Goal: Information Seeking & Learning: Learn about a topic

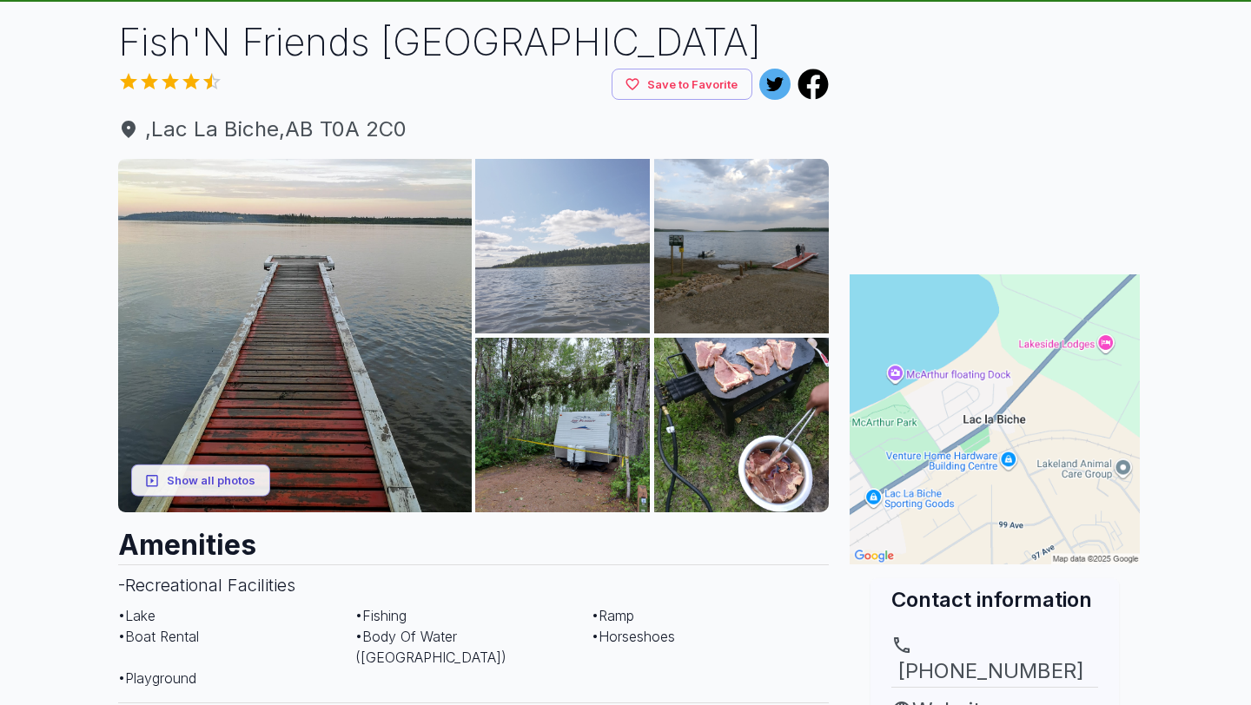
scroll to position [110, 0]
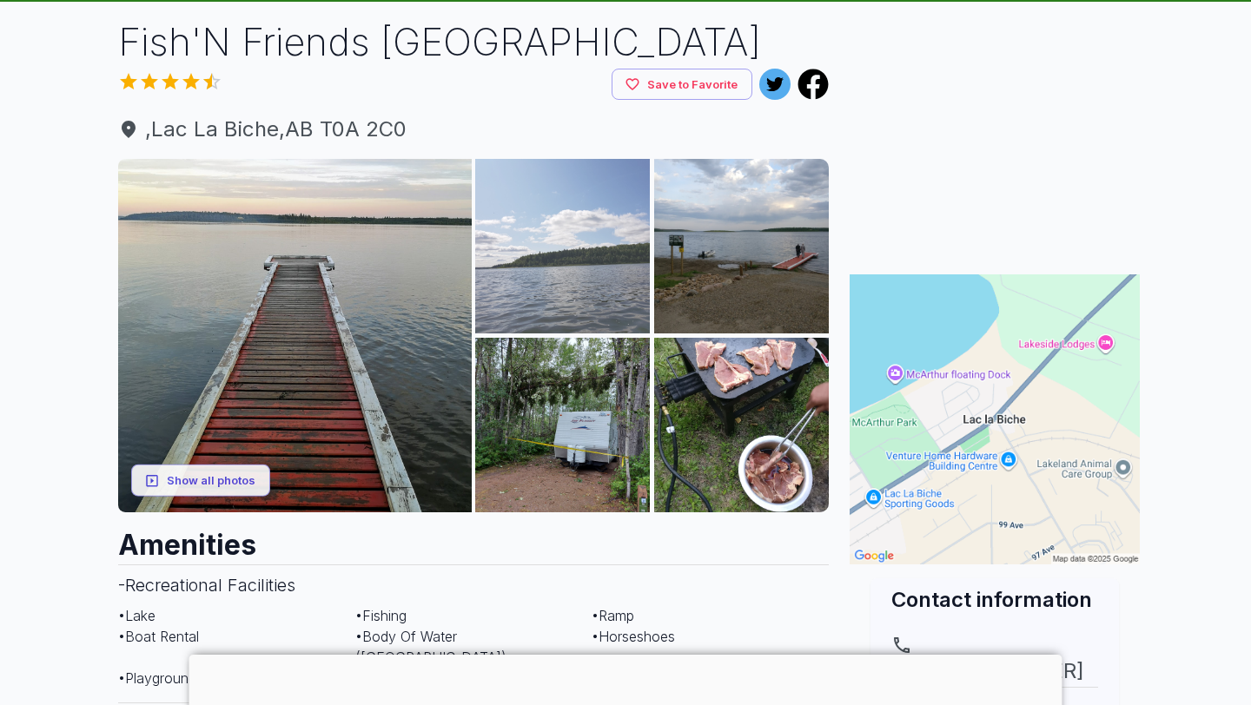
click at [594, 315] on img at bounding box center [562, 246] width 175 height 175
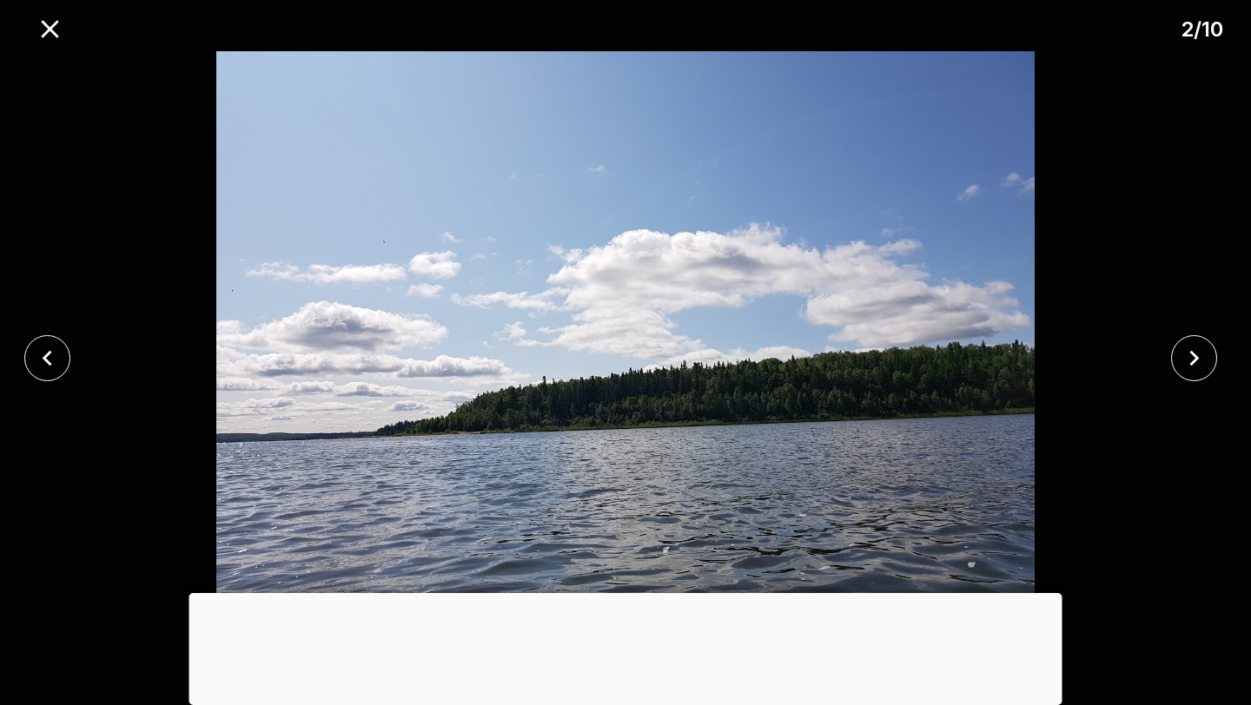
click at [1221, 337] on div at bounding box center [1199, 358] width 104 height 46
click at [1195, 348] on icon "close" at bounding box center [1194, 358] width 30 height 30
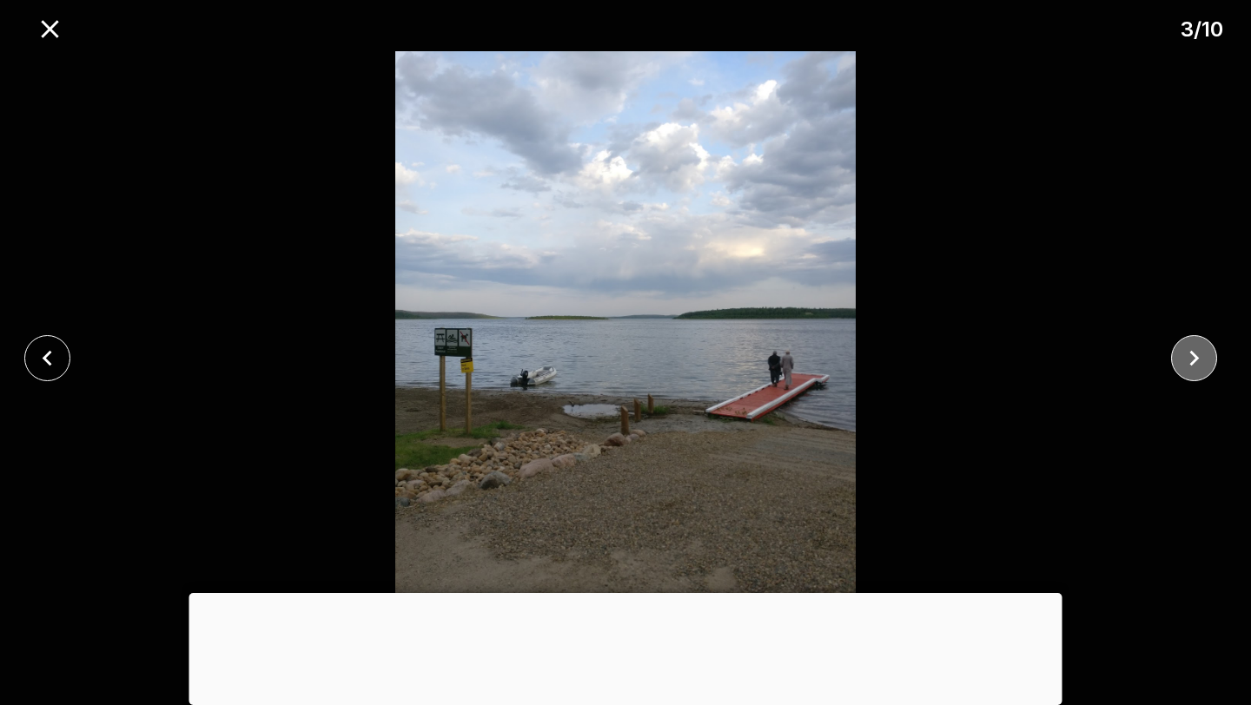
click at [1195, 348] on icon "close" at bounding box center [1194, 358] width 30 height 30
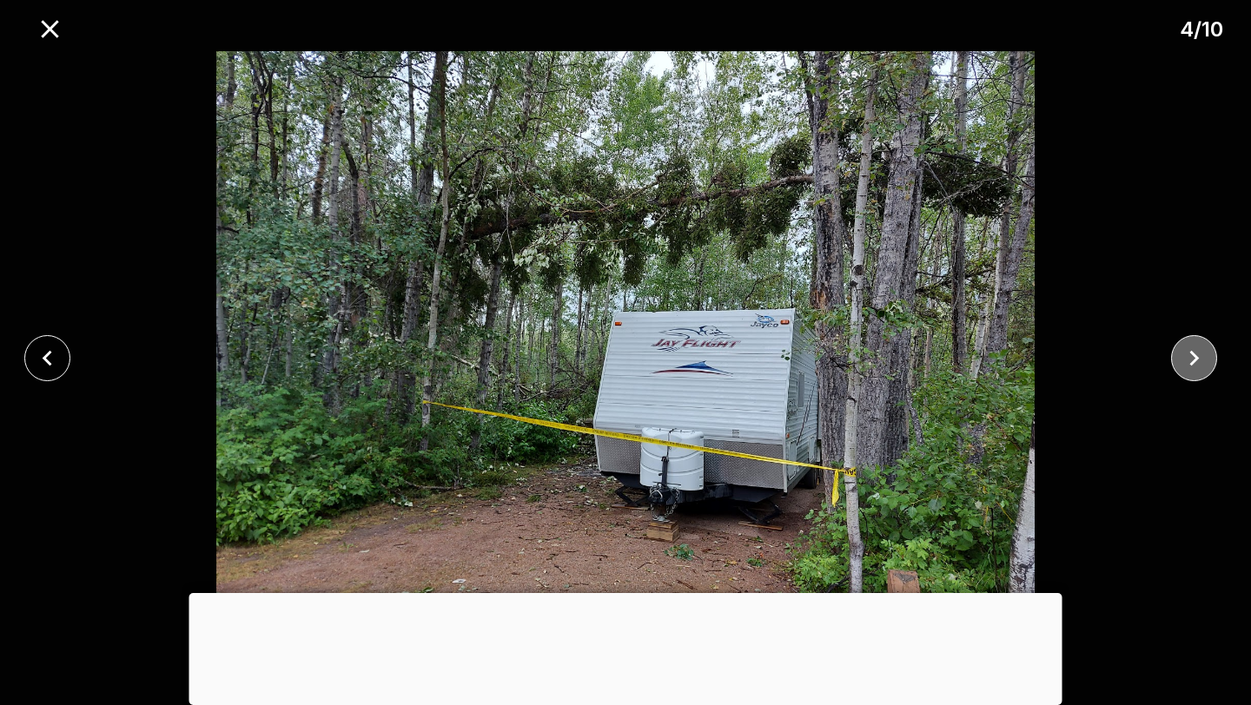
click at [1195, 348] on icon "close" at bounding box center [1194, 358] width 30 height 30
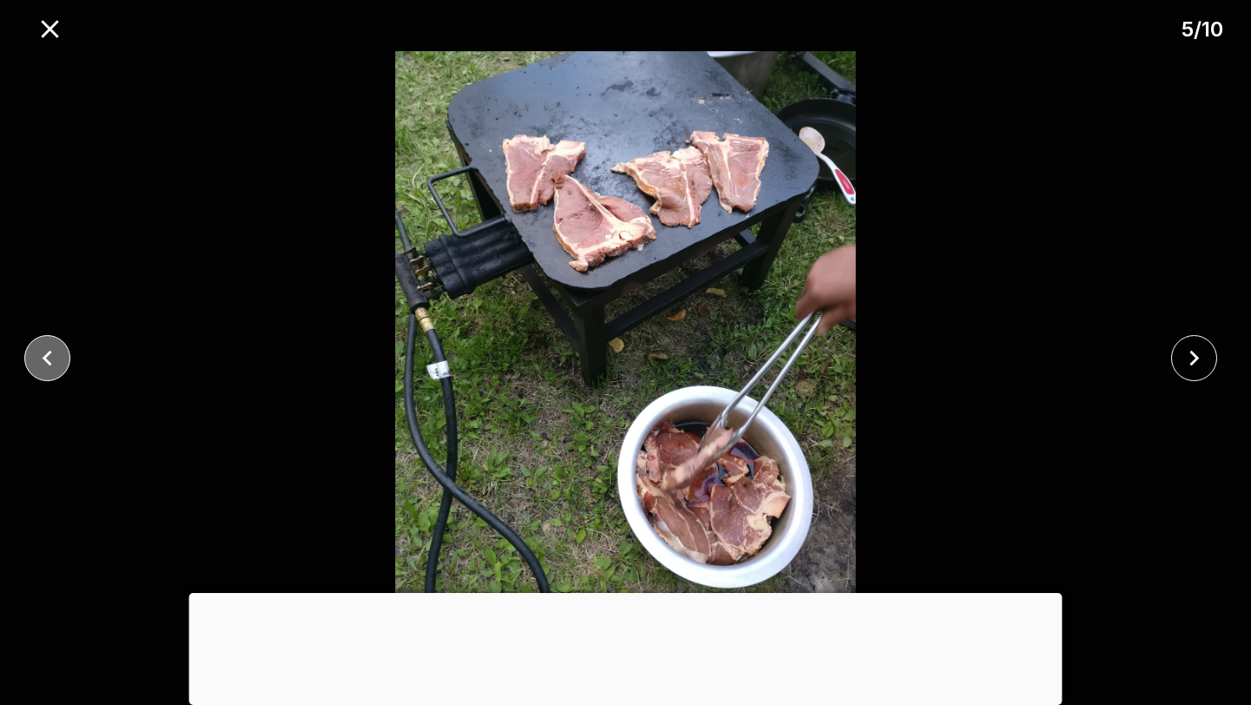
click at [43, 365] on icon "close" at bounding box center [47, 358] width 30 height 30
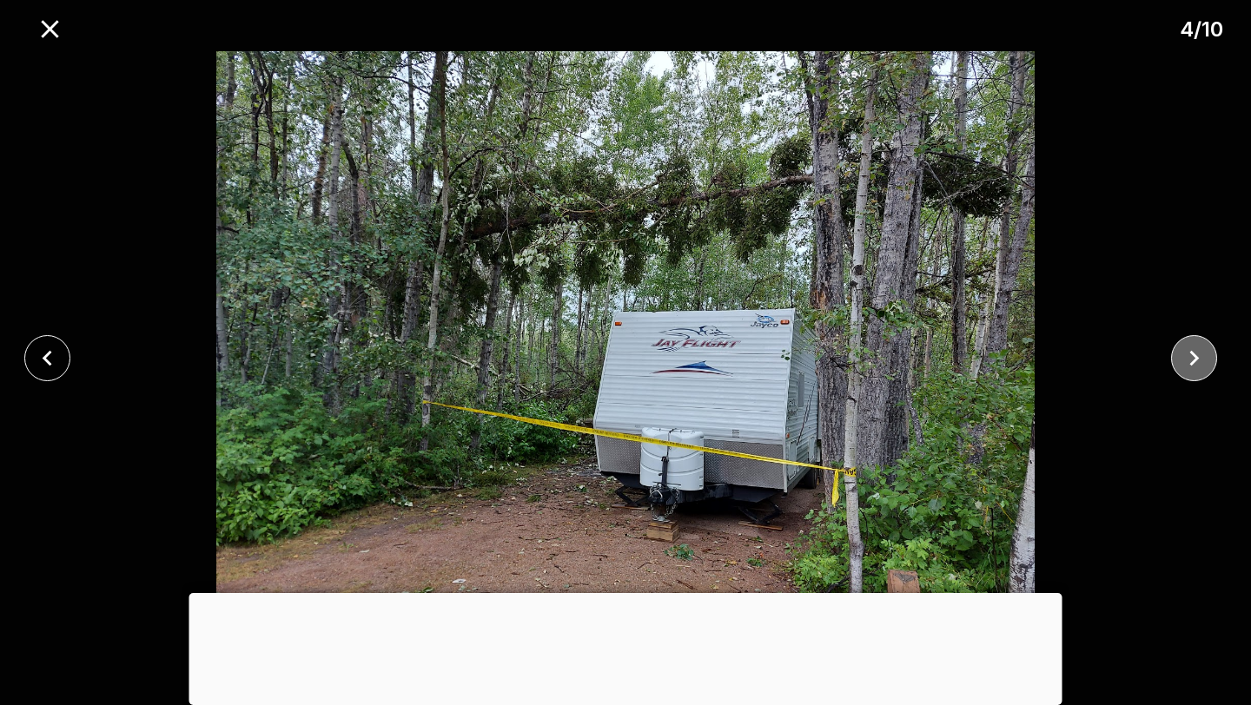
click at [1202, 364] on icon "close" at bounding box center [1194, 358] width 30 height 30
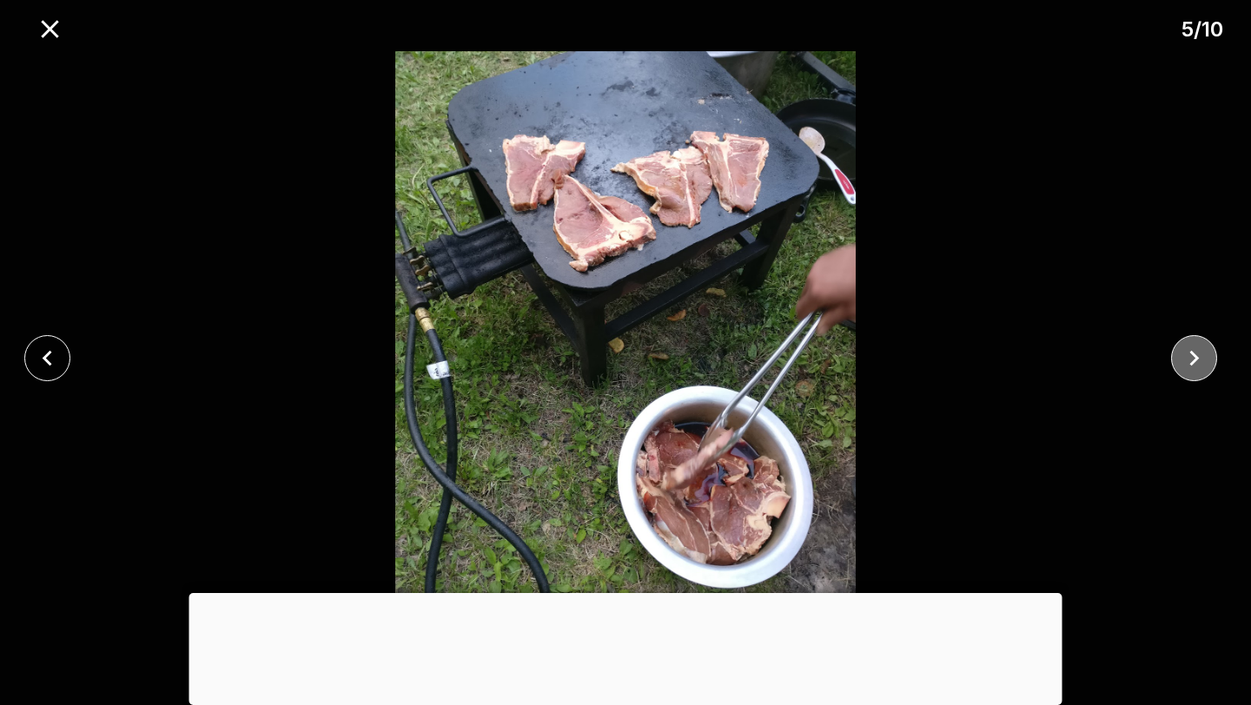
click at [1202, 364] on icon "close" at bounding box center [1194, 358] width 30 height 30
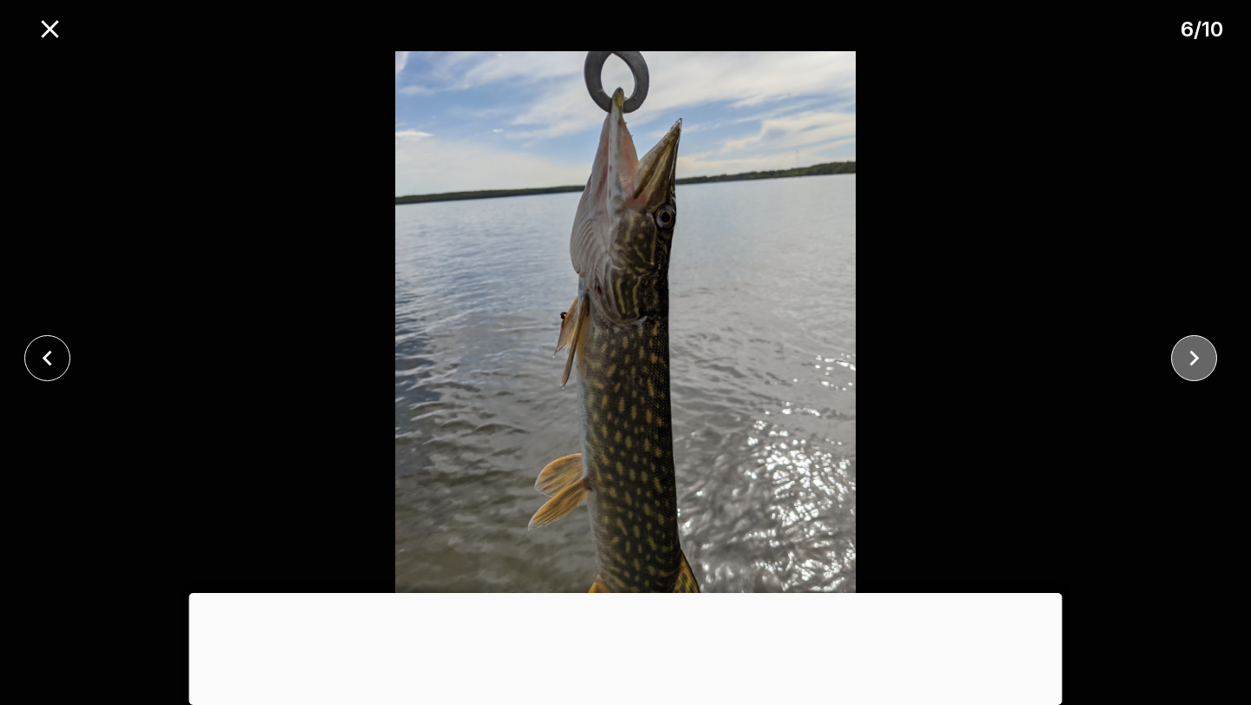
click at [1202, 363] on icon "close" at bounding box center [1194, 358] width 30 height 30
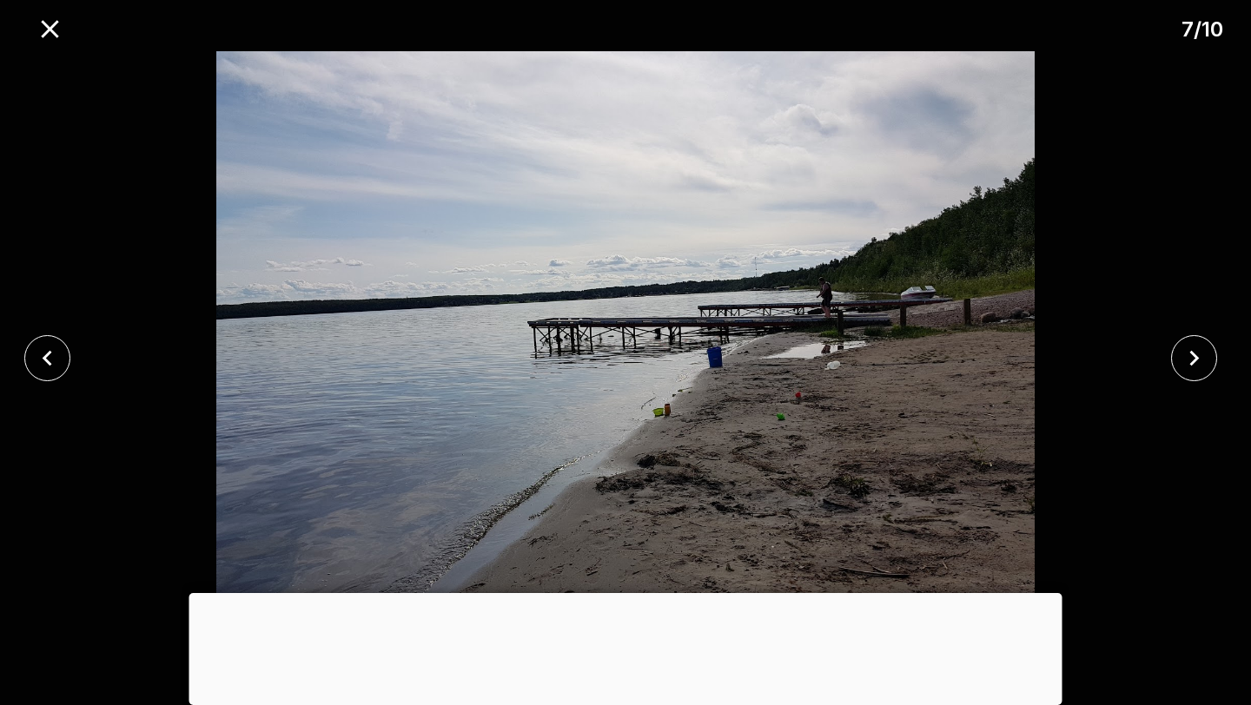
click at [626, 593] on div at bounding box center [625, 593] width 873 height 0
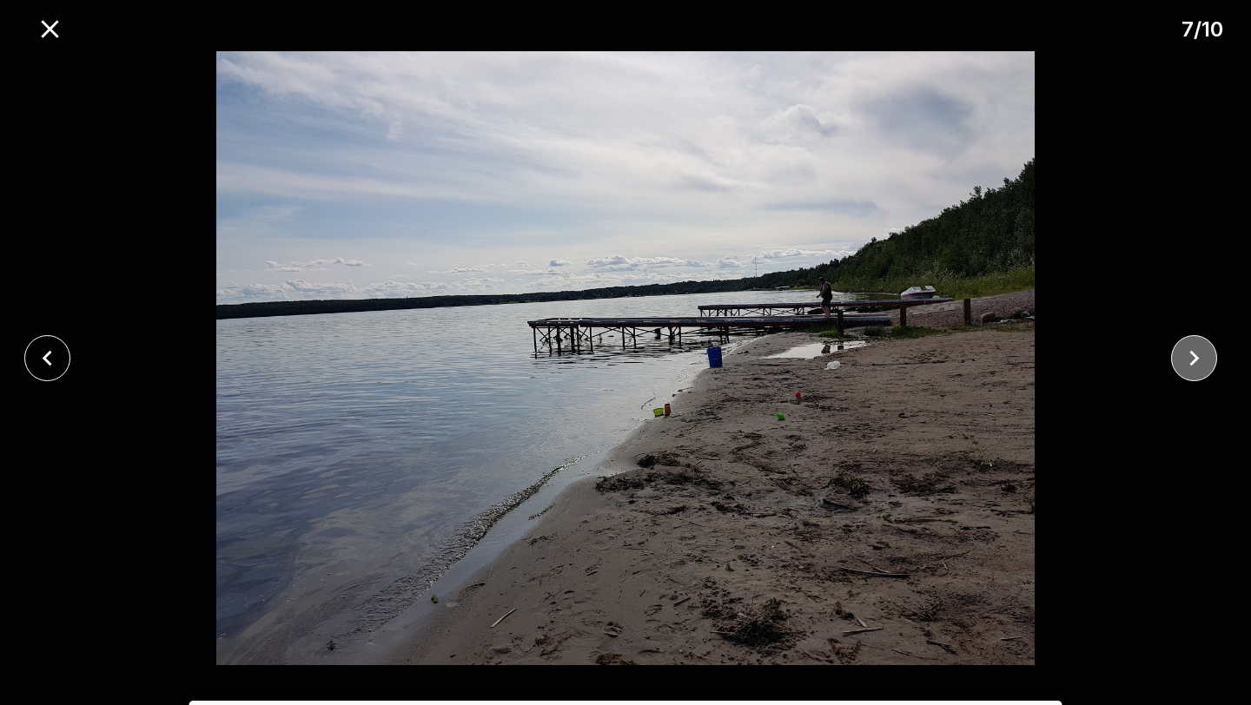
click at [1198, 377] on button "close" at bounding box center [1194, 358] width 46 height 46
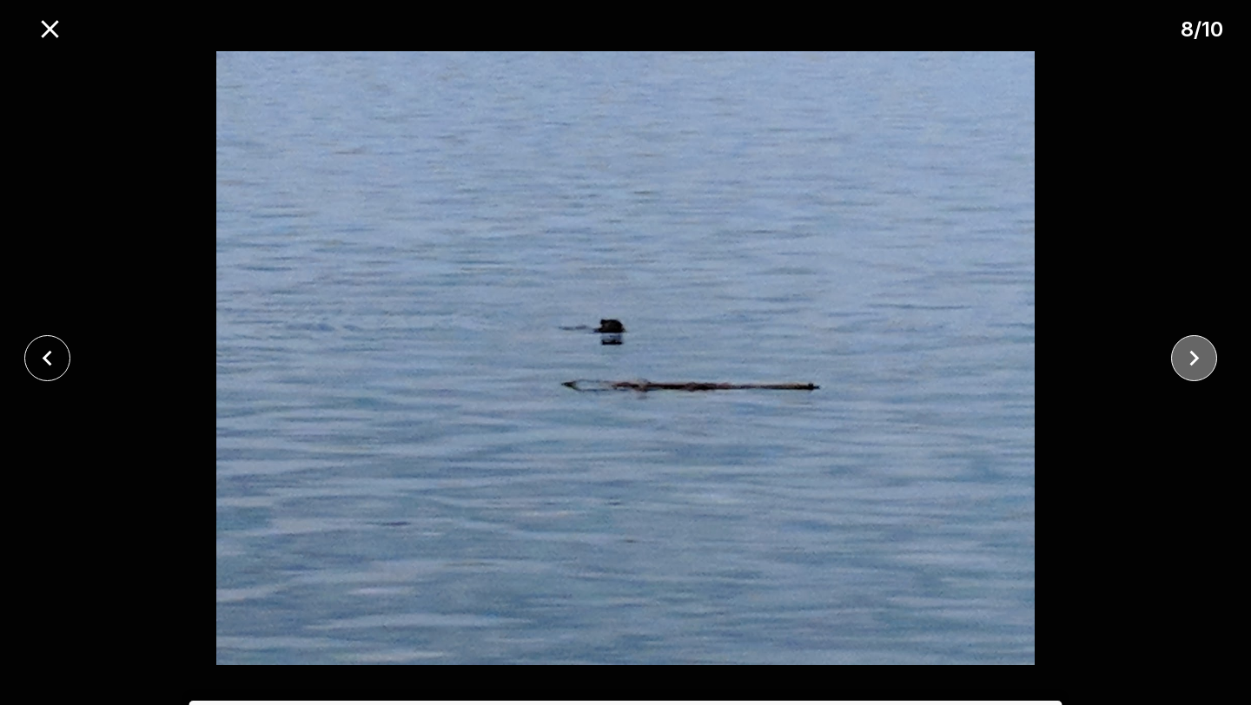
click at [1197, 378] on button "close" at bounding box center [1194, 358] width 46 height 46
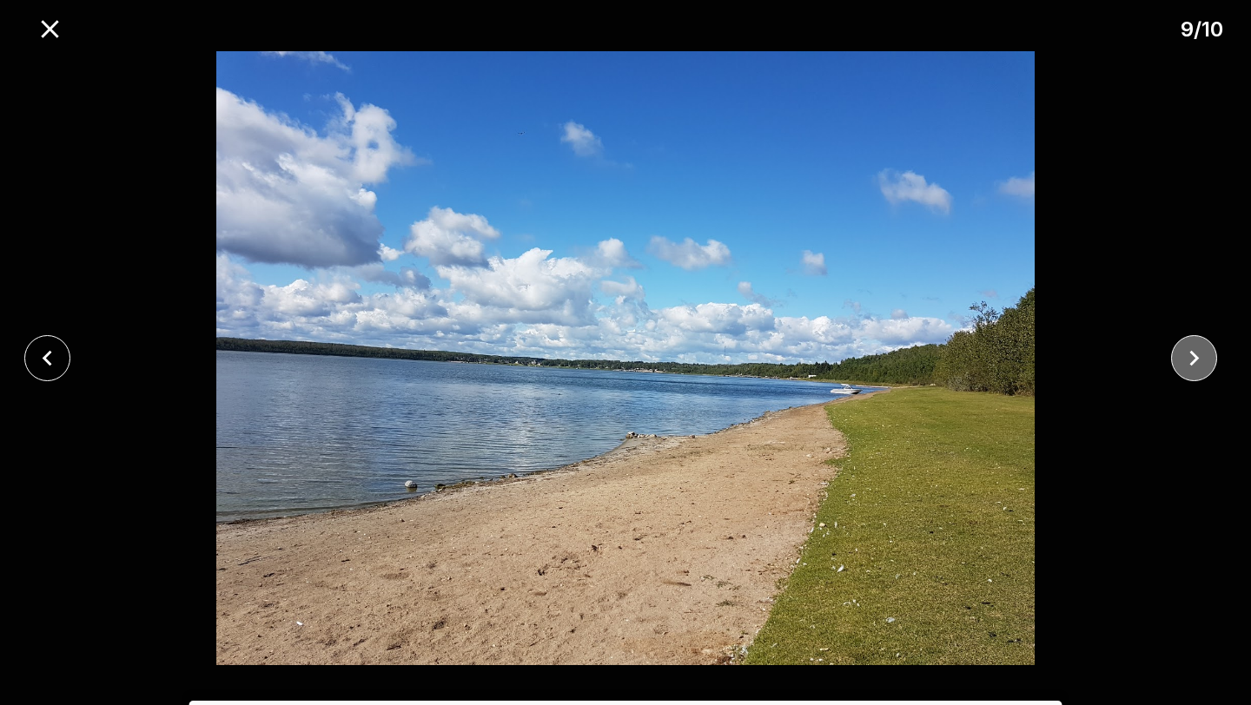
click at [1197, 378] on button "close" at bounding box center [1194, 358] width 46 height 46
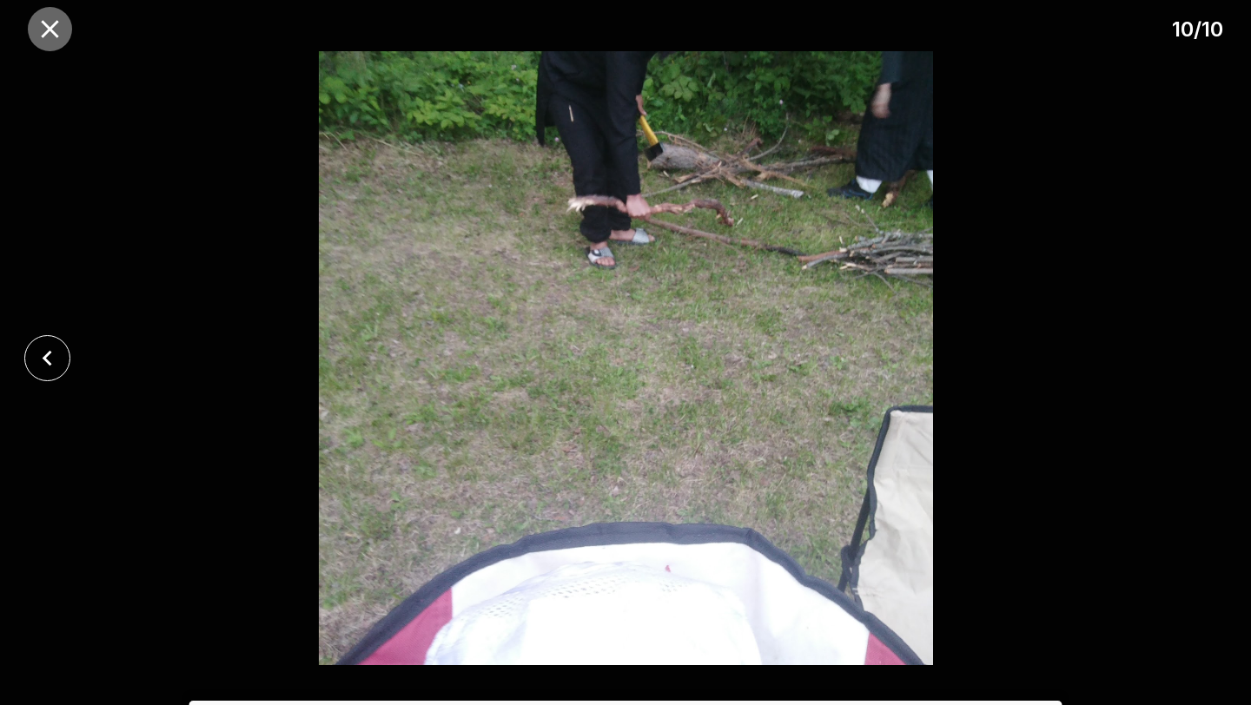
click at [36, 34] on icon "close" at bounding box center [50, 29] width 30 height 30
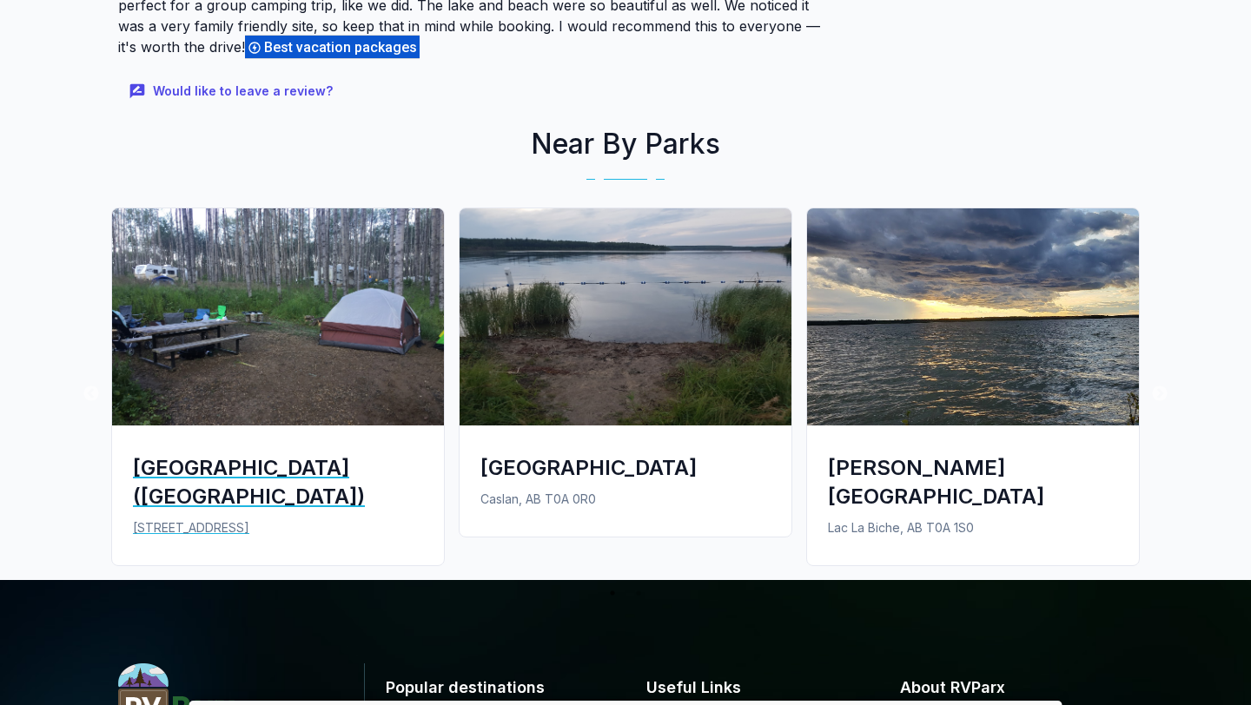
scroll to position [2016, 0]
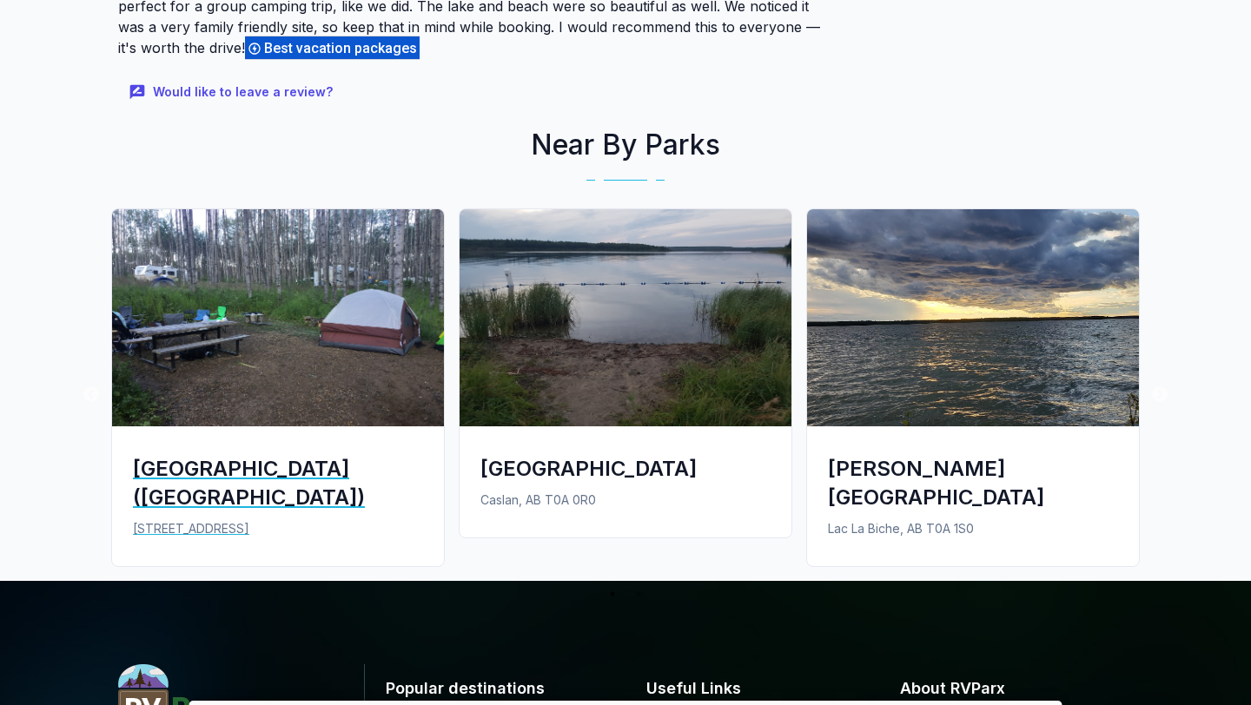
click at [289, 512] on div "[GEOGRAPHIC_DATA] ([GEOGRAPHIC_DATA])" at bounding box center [278, 482] width 290 height 57
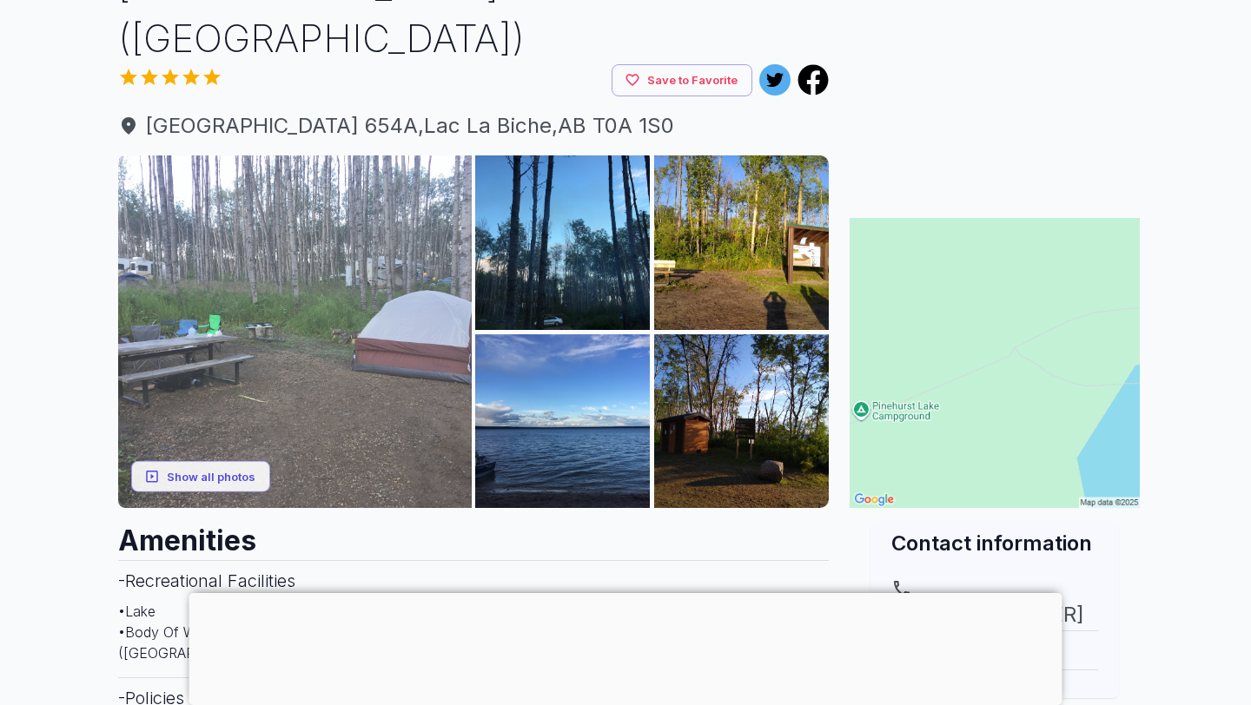
scroll to position [166, 0]
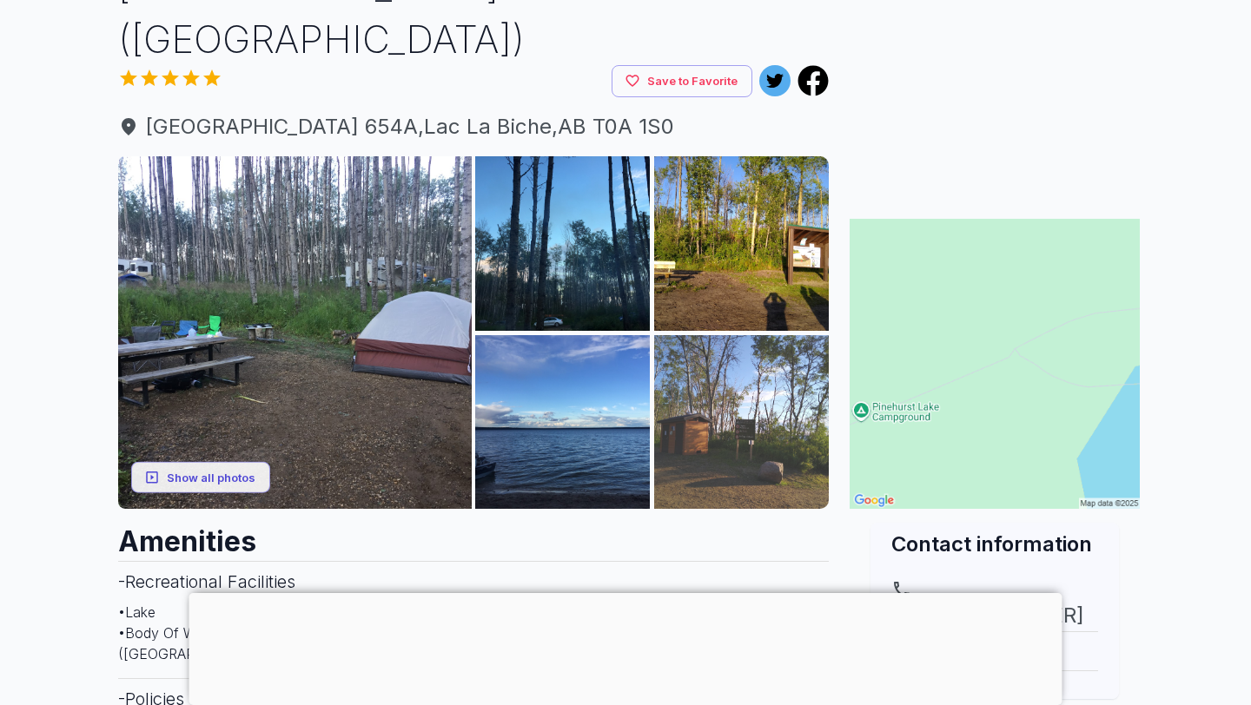
click at [730, 422] on img at bounding box center [741, 422] width 175 height 175
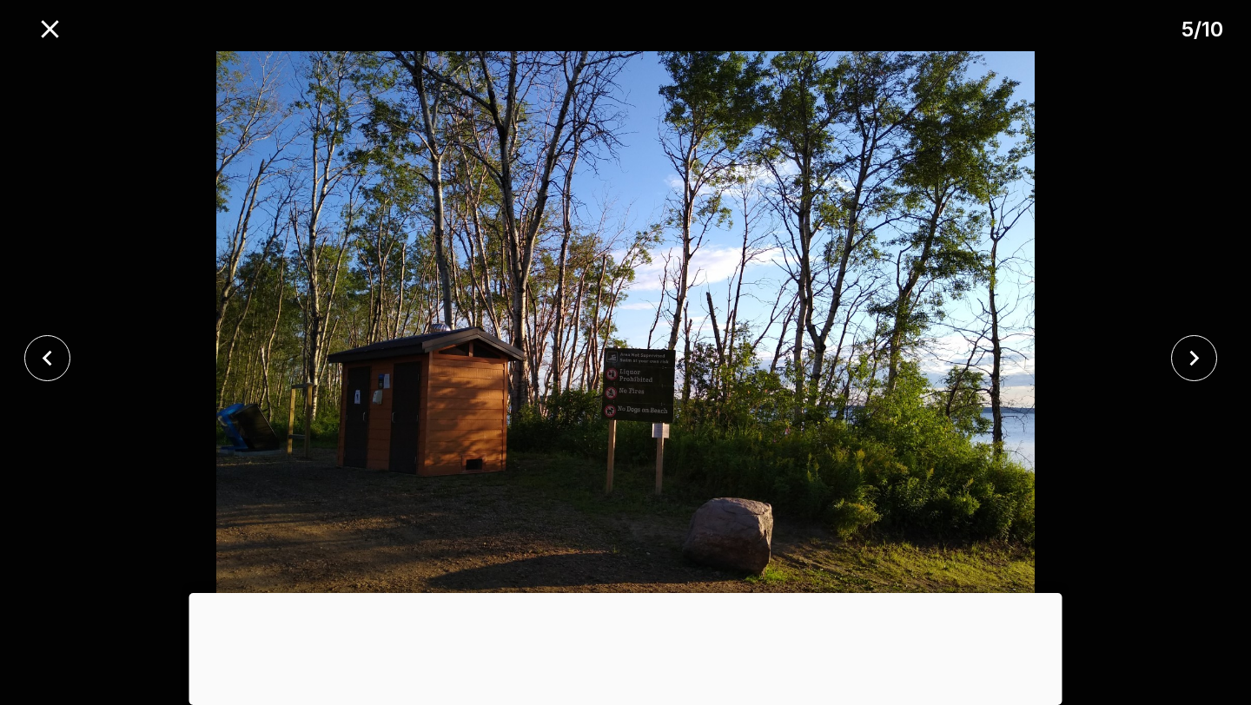
click at [92, 348] on div at bounding box center [52, 358] width 104 height 46
click at [55, 349] on icon "close" at bounding box center [47, 358] width 30 height 30
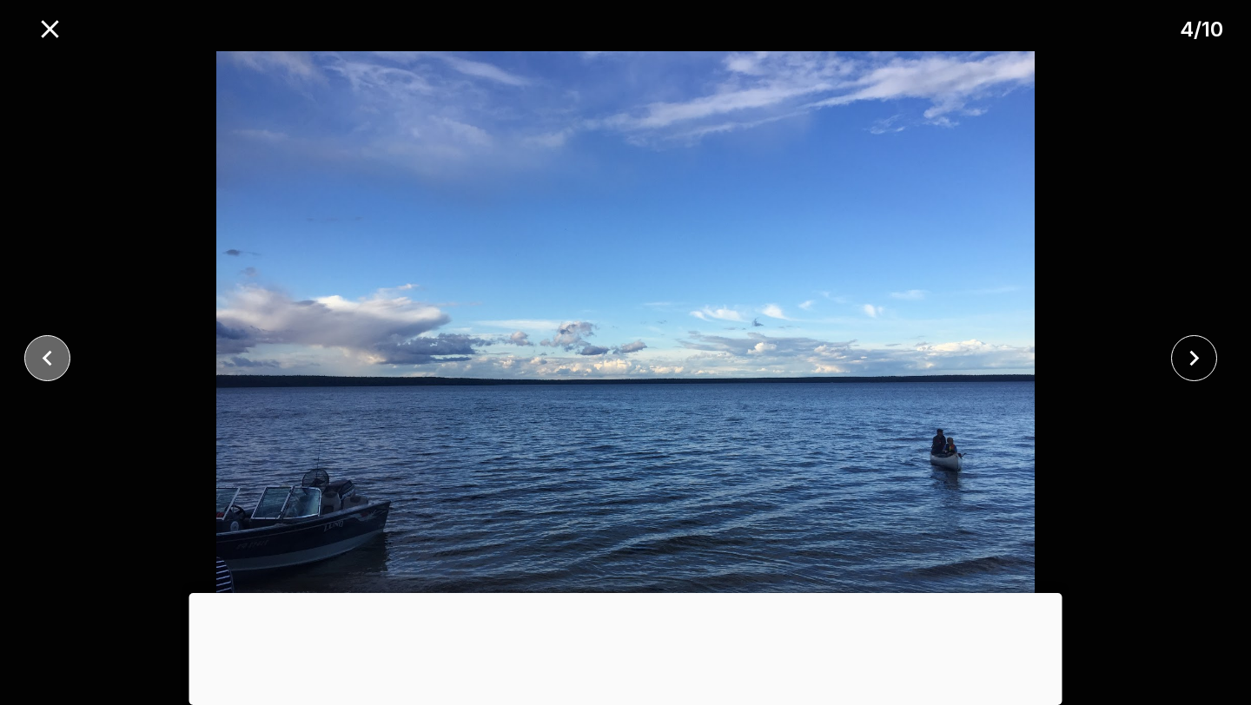
click at [55, 349] on icon "close" at bounding box center [47, 358] width 30 height 30
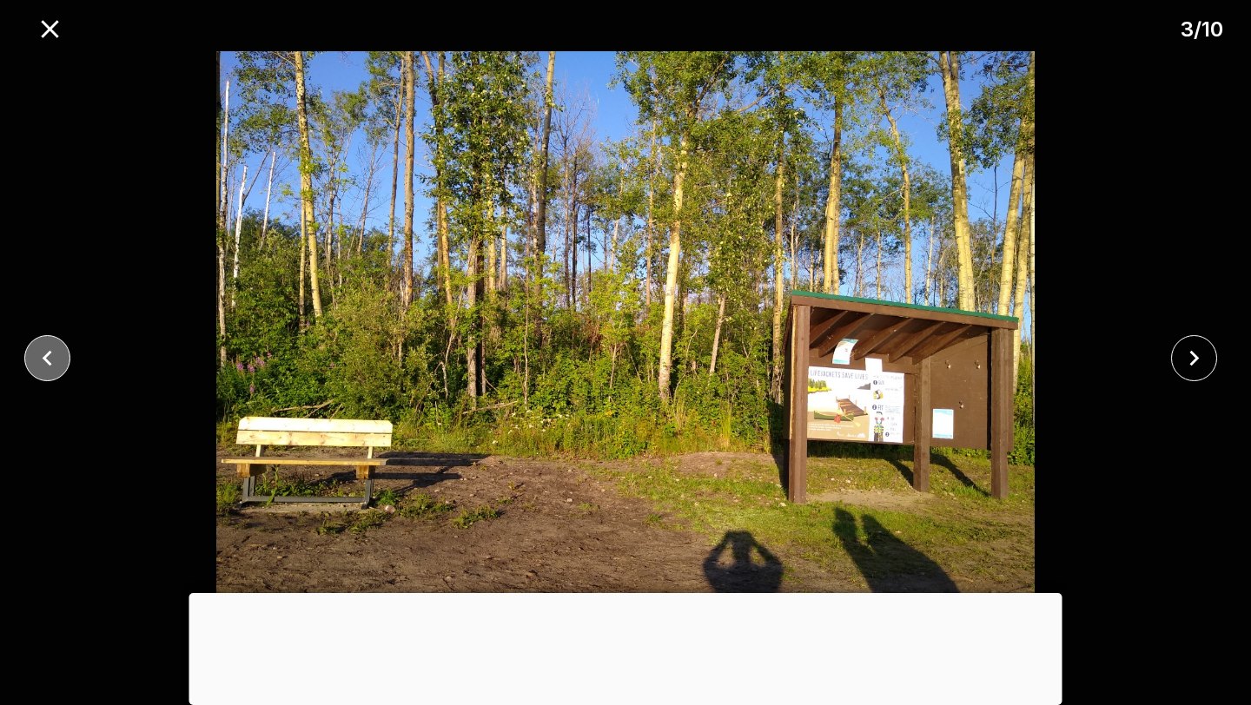
click at [55, 349] on icon "close" at bounding box center [47, 358] width 30 height 30
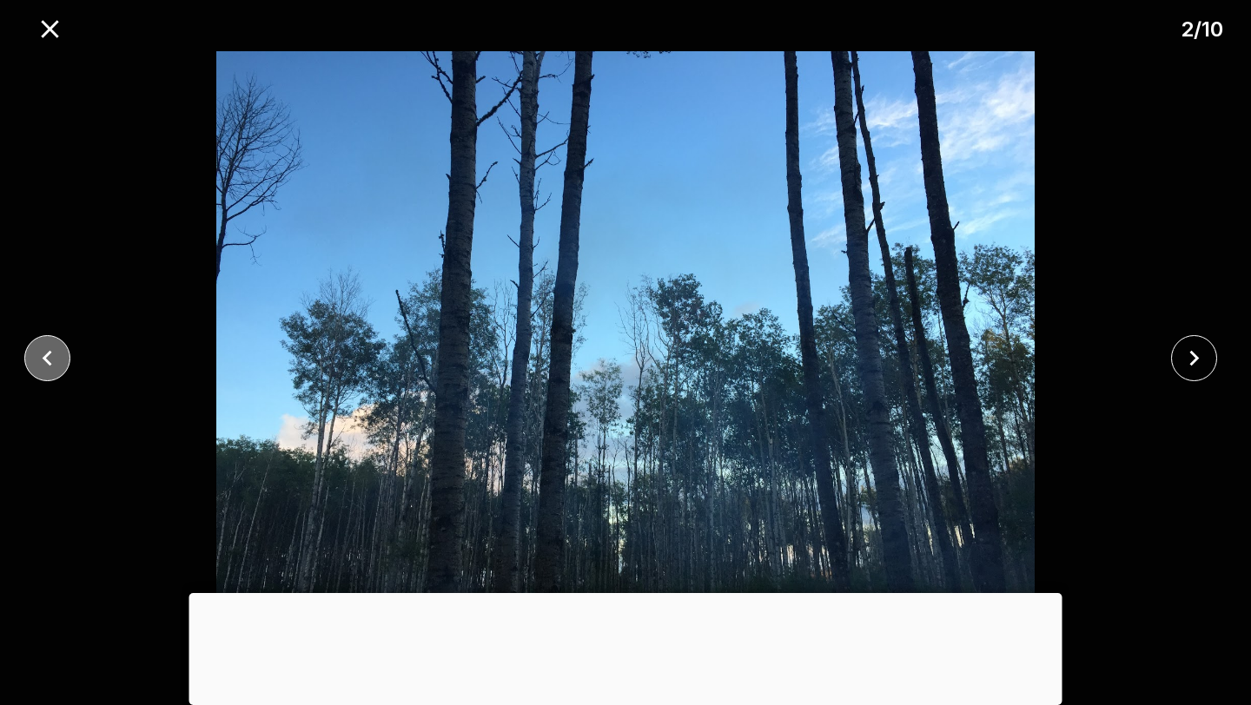
click at [55, 349] on icon "close" at bounding box center [47, 358] width 30 height 30
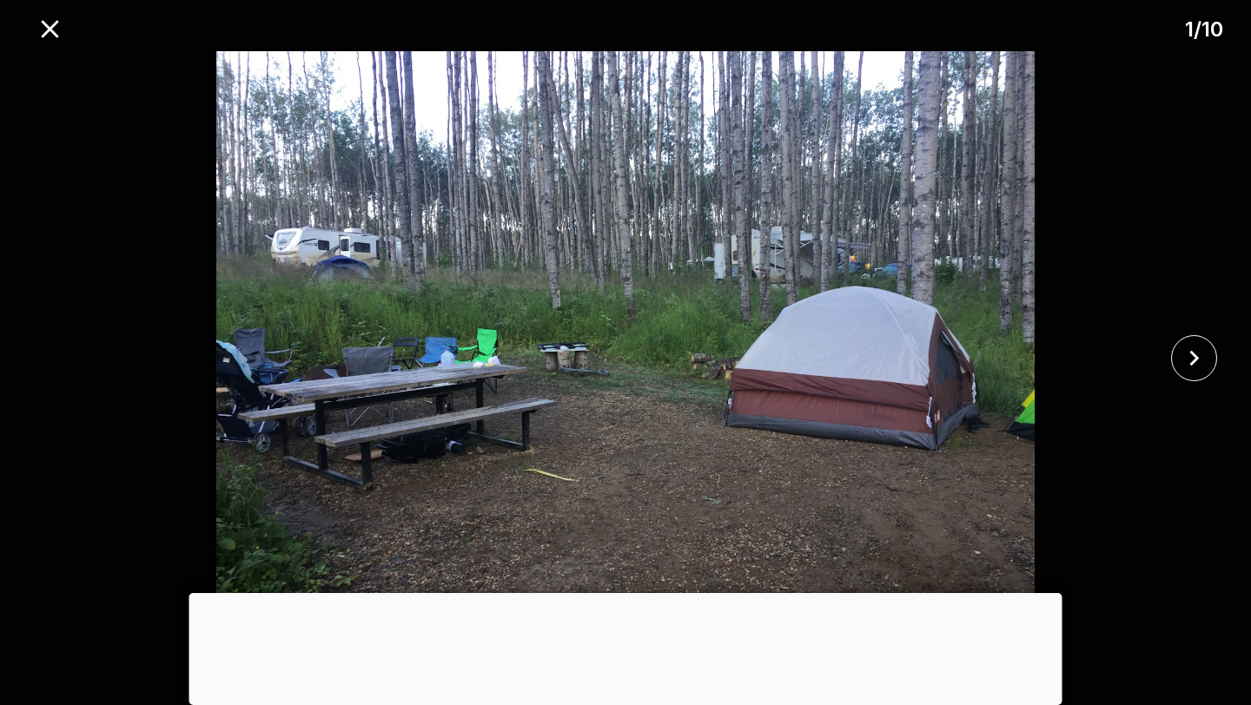
click at [56, 349] on div at bounding box center [625, 358] width 1251 height 614
click at [1202, 368] on icon "close" at bounding box center [1194, 358] width 30 height 30
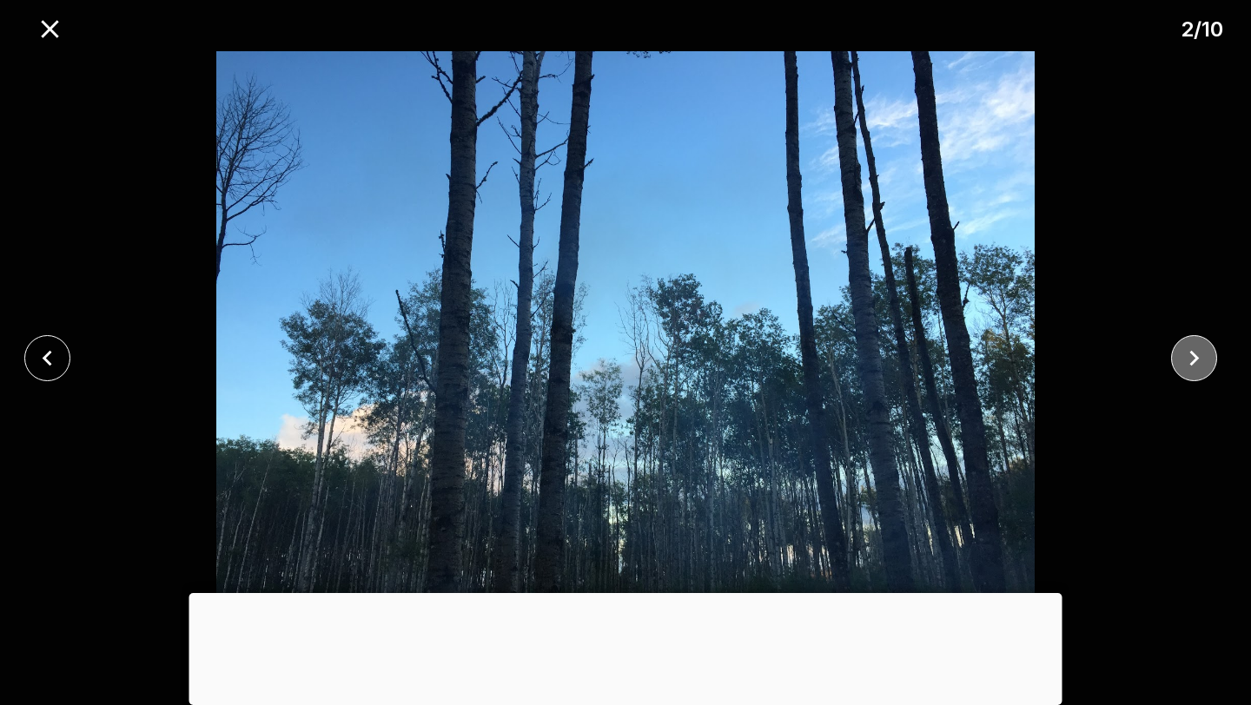
click at [1202, 368] on icon "close" at bounding box center [1194, 358] width 30 height 30
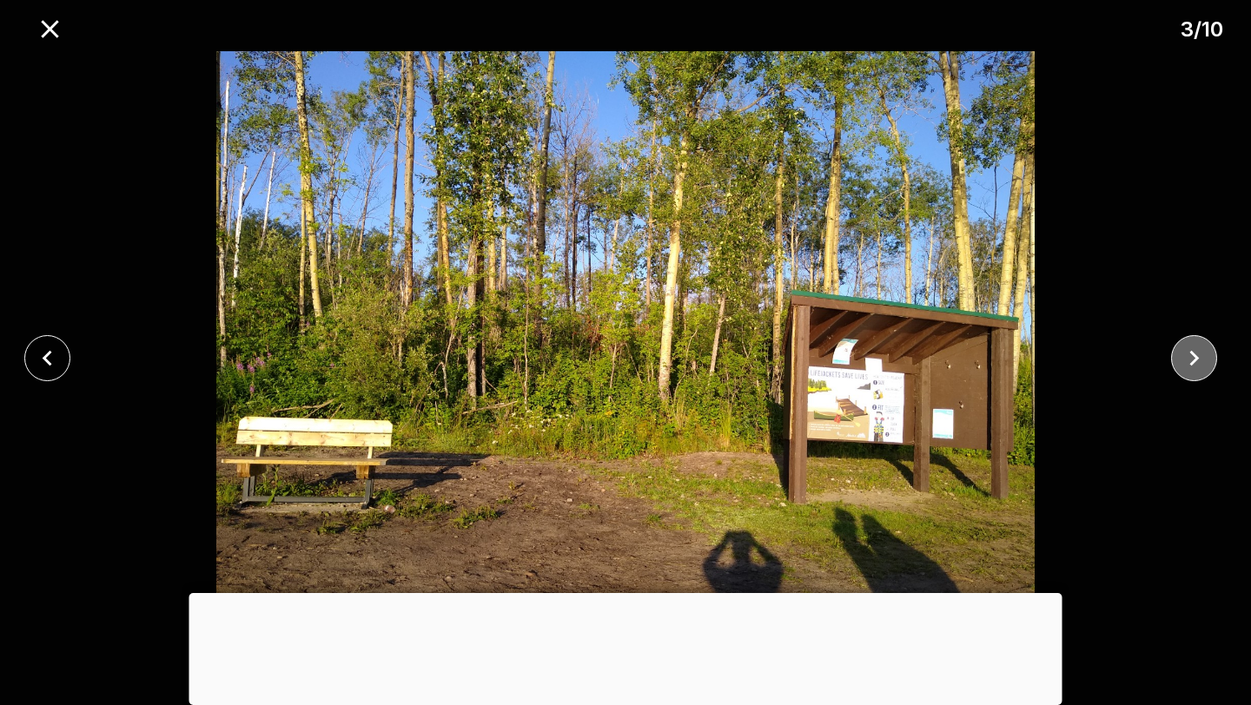
click at [1202, 368] on icon "close" at bounding box center [1194, 358] width 30 height 30
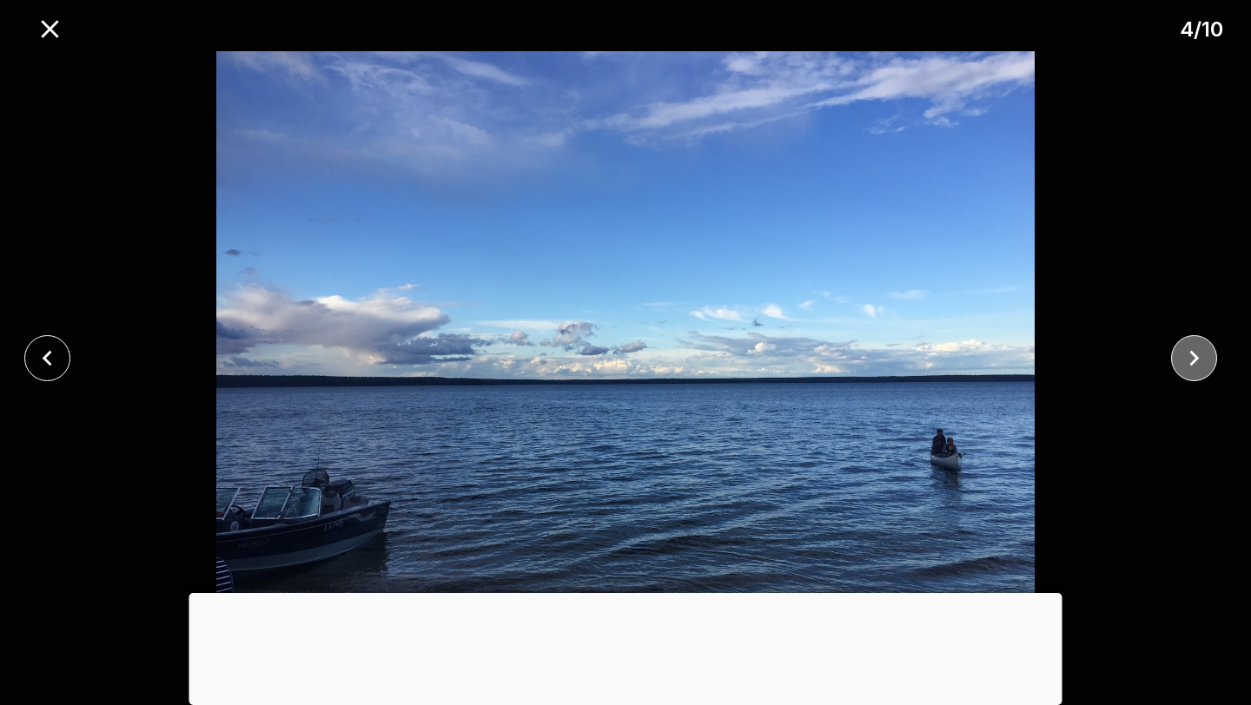
click at [1202, 368] on icon "close" at bounding box center [1194, 358] width 30 height 30
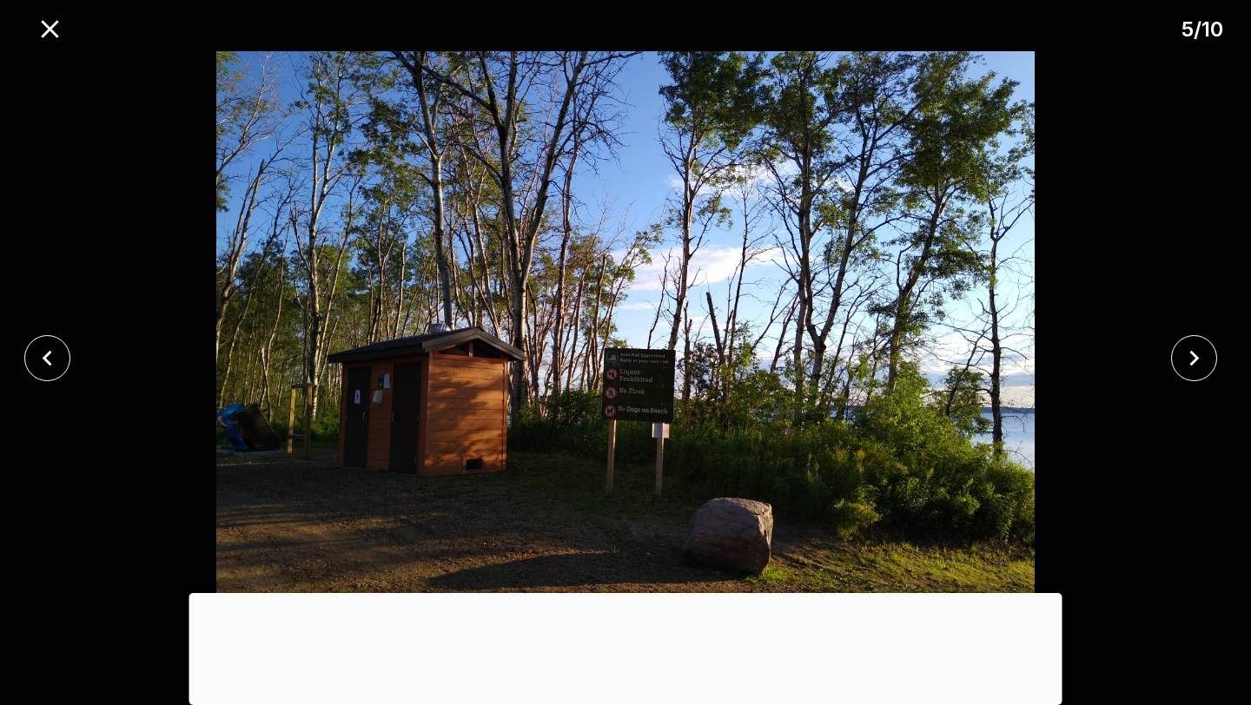
click at [623, 593] on div at bounding box center [625, 593] width 873 height 0
click at [624, 597] on div at bounding box center [625, 597] width 873 height 0
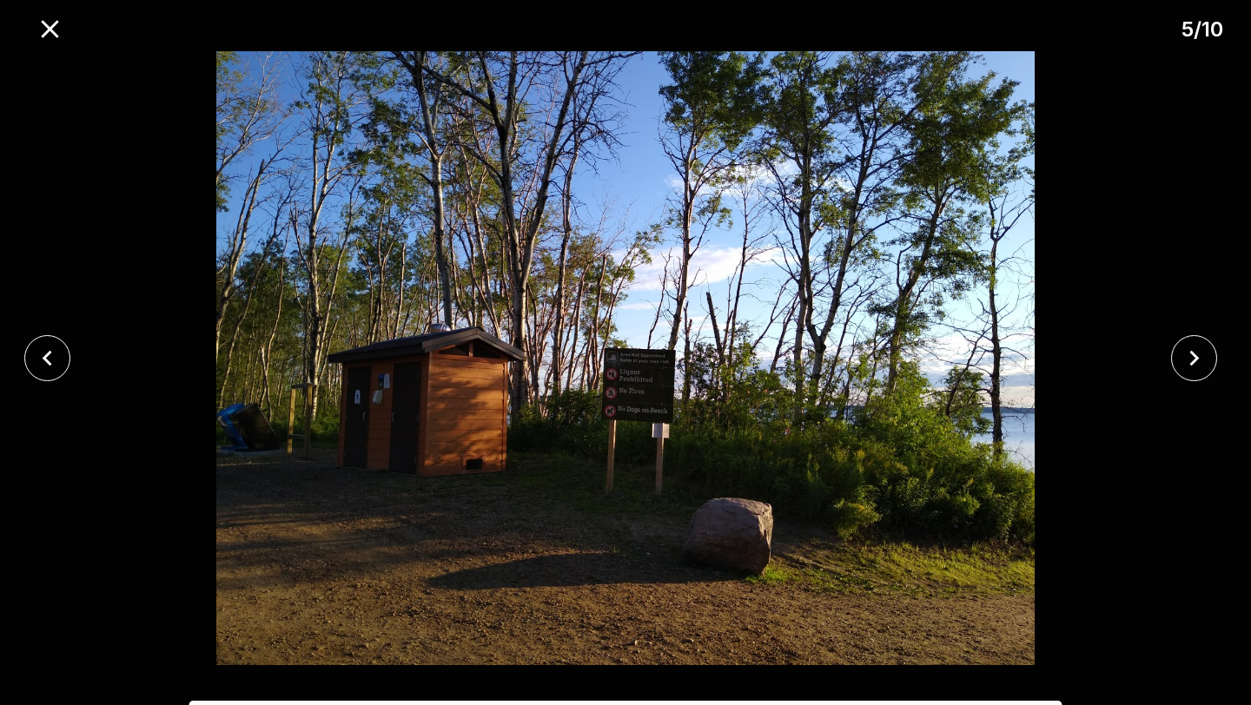
click at [1162, 368] on div at bounding box center [1199, 358] width 104 height 46
click at [1186, 367] on icon "close" at bounding box center [1194, 358] width 30 height 30
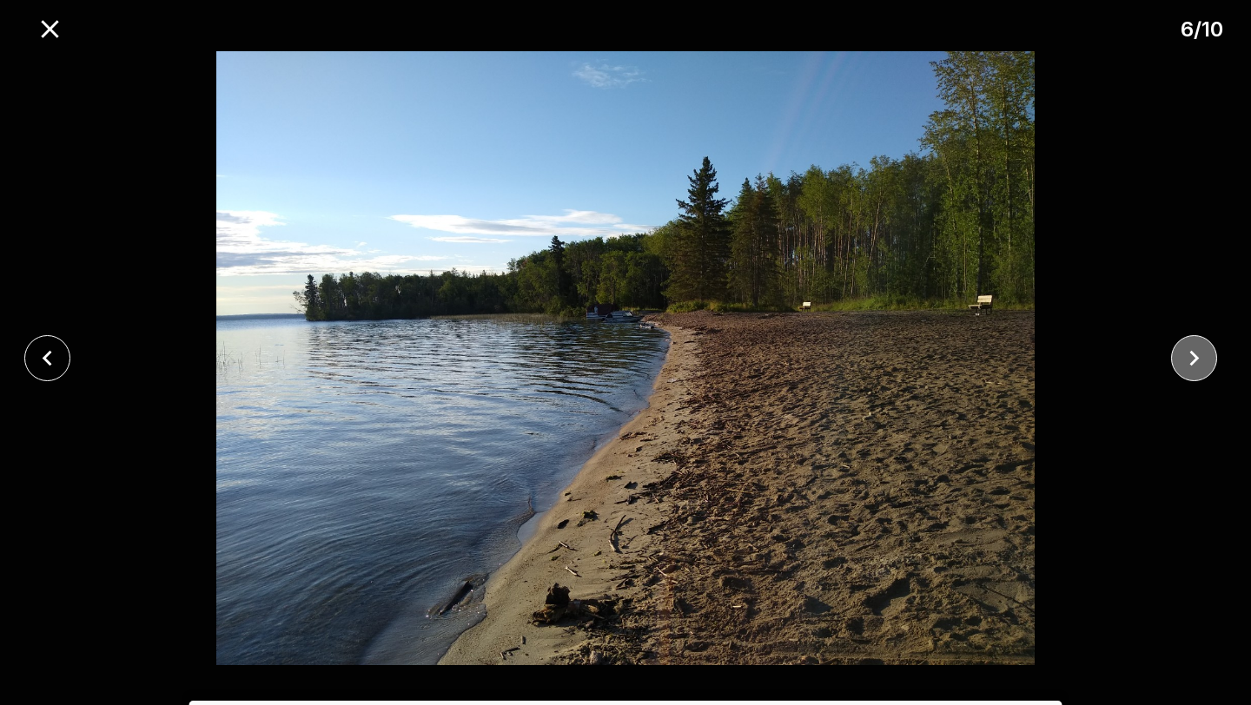
click at [1182, 362] on icon "close" at bounding box center [1194, 358] width 30 height 30
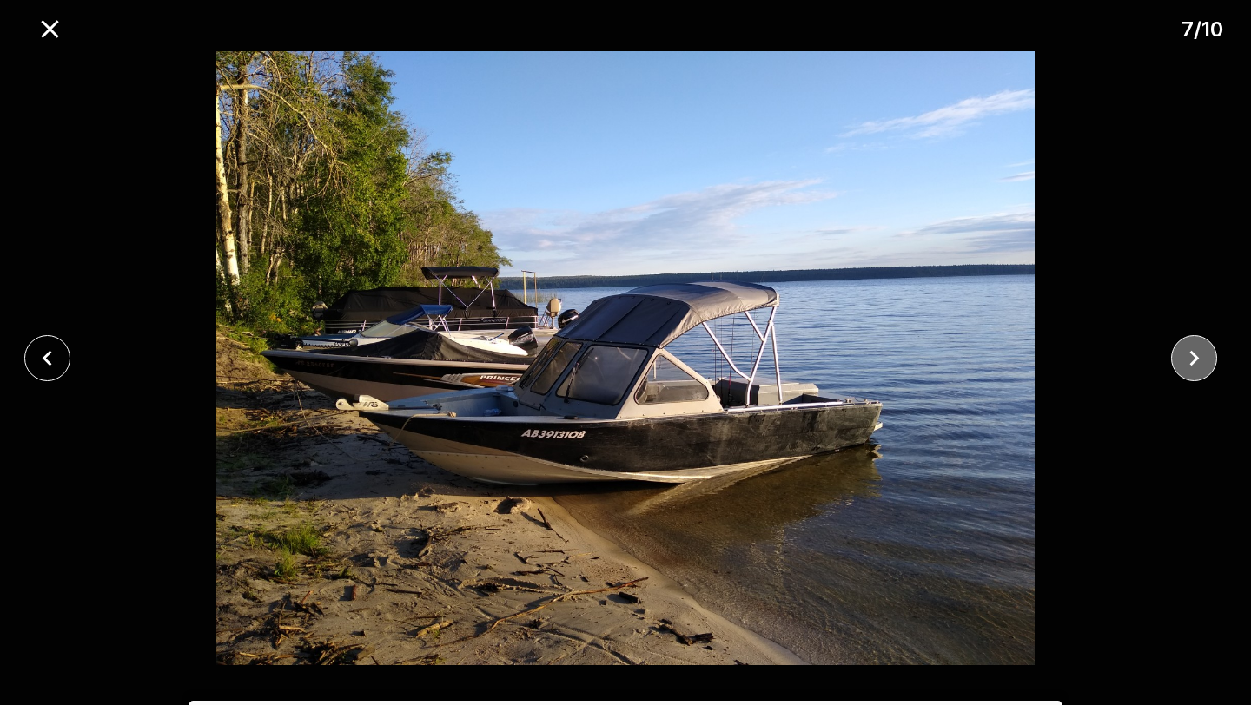
click at [1182, 362] on icon "close" at bounding box center [1194, 358] width 30 height 30
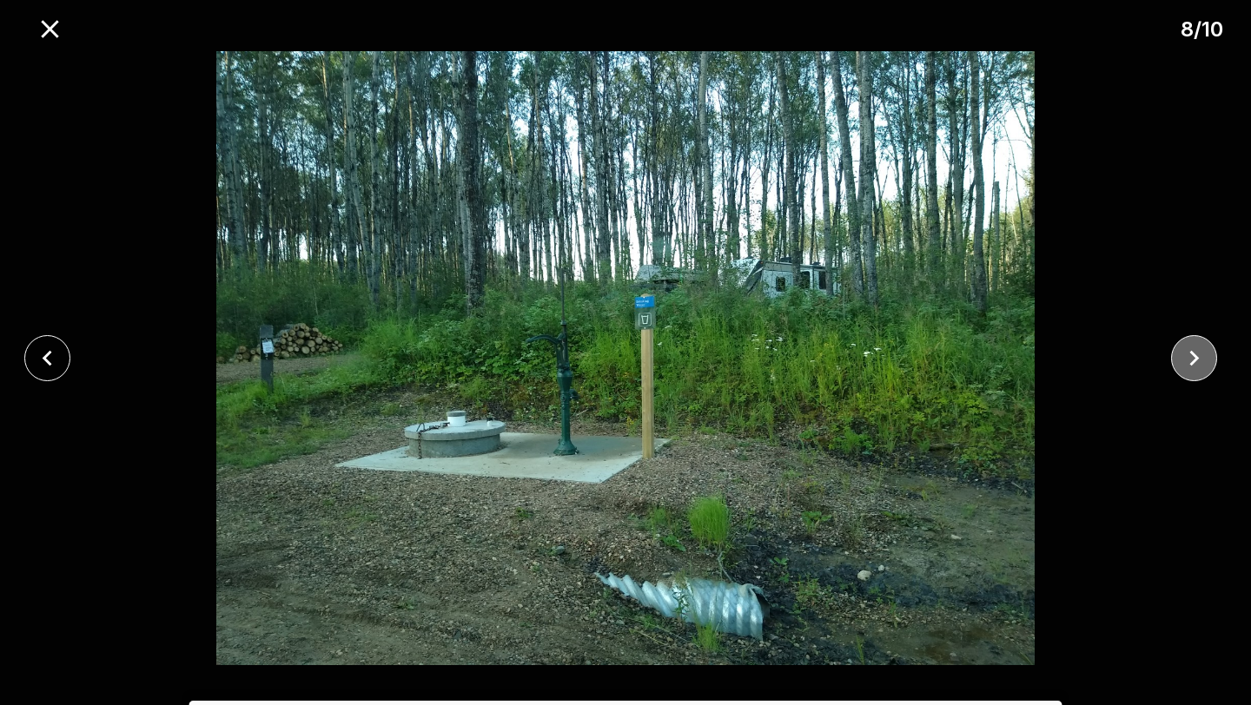
click at [1182, 362] on icon "close" at bounding box center [1194, 358] width 30 height 30
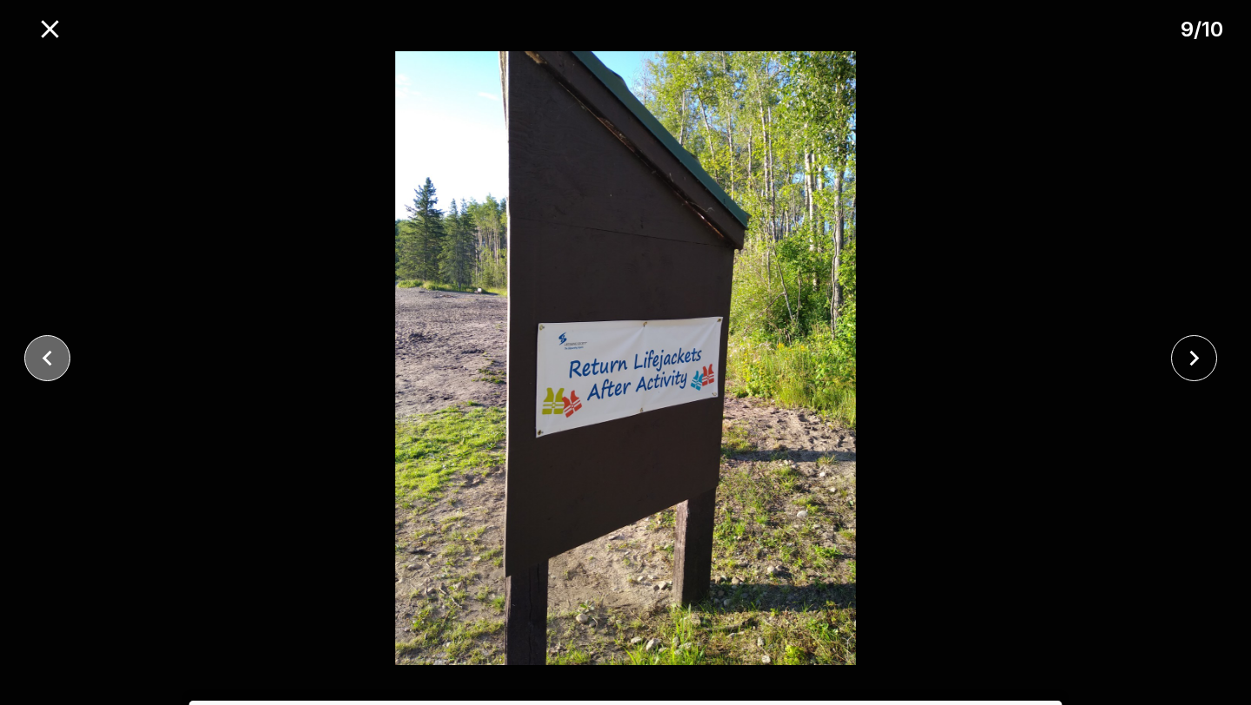
click at [44, 368] on icon "close" at bounding box center [47, 358] width 30 height 30
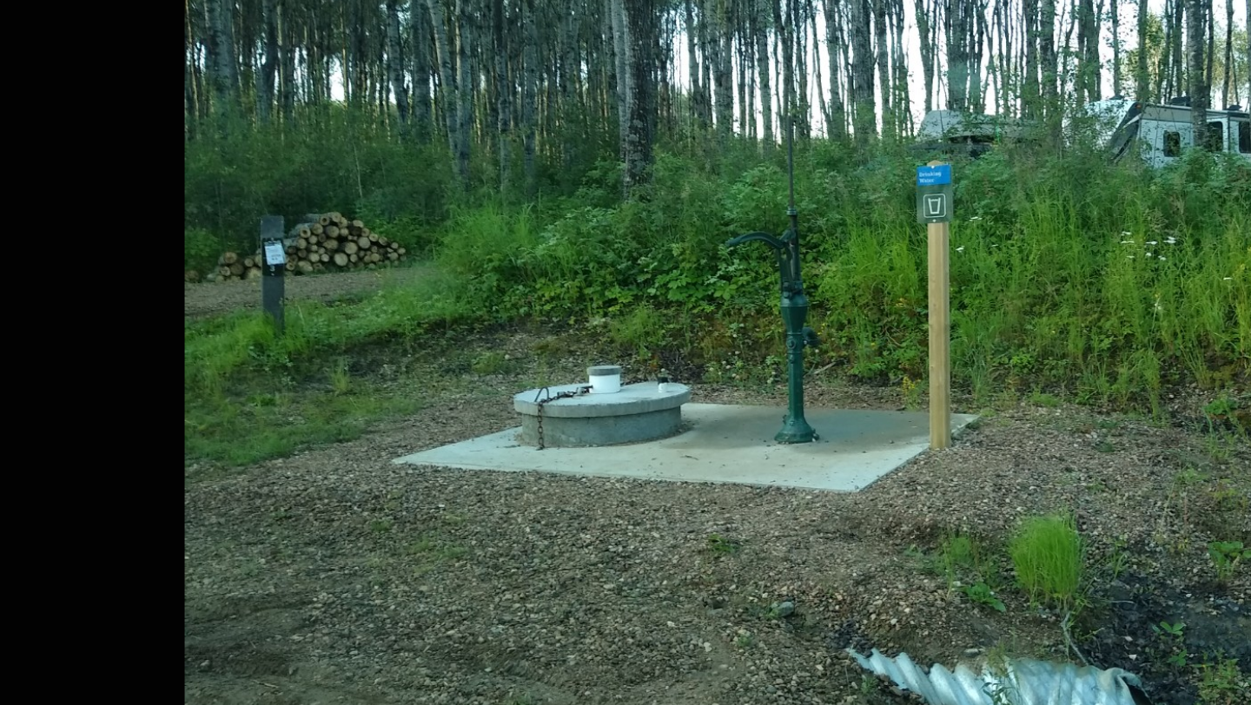
scroll to position [164, 0]
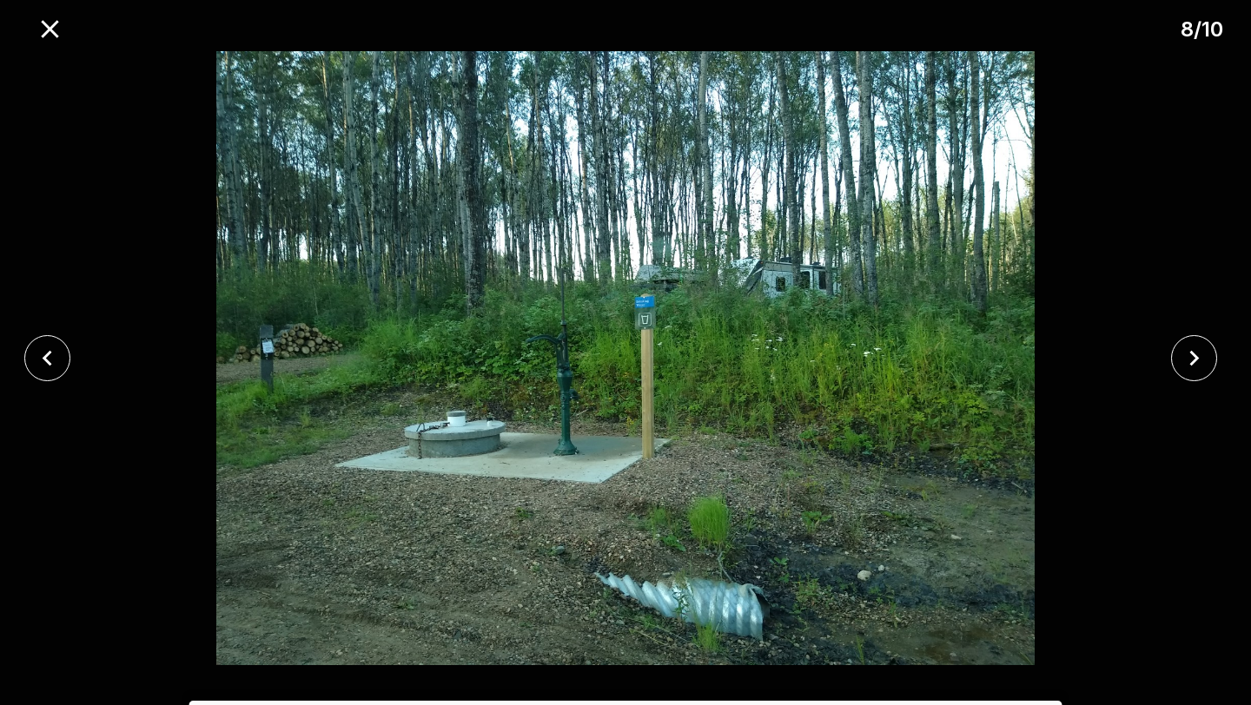
click at [1207, 301] on div at bounding box center [625, 358] width 1251 height 614
click at [1194, 362] on icon "close" at bounding box center [1194, 358] width 30 height 30
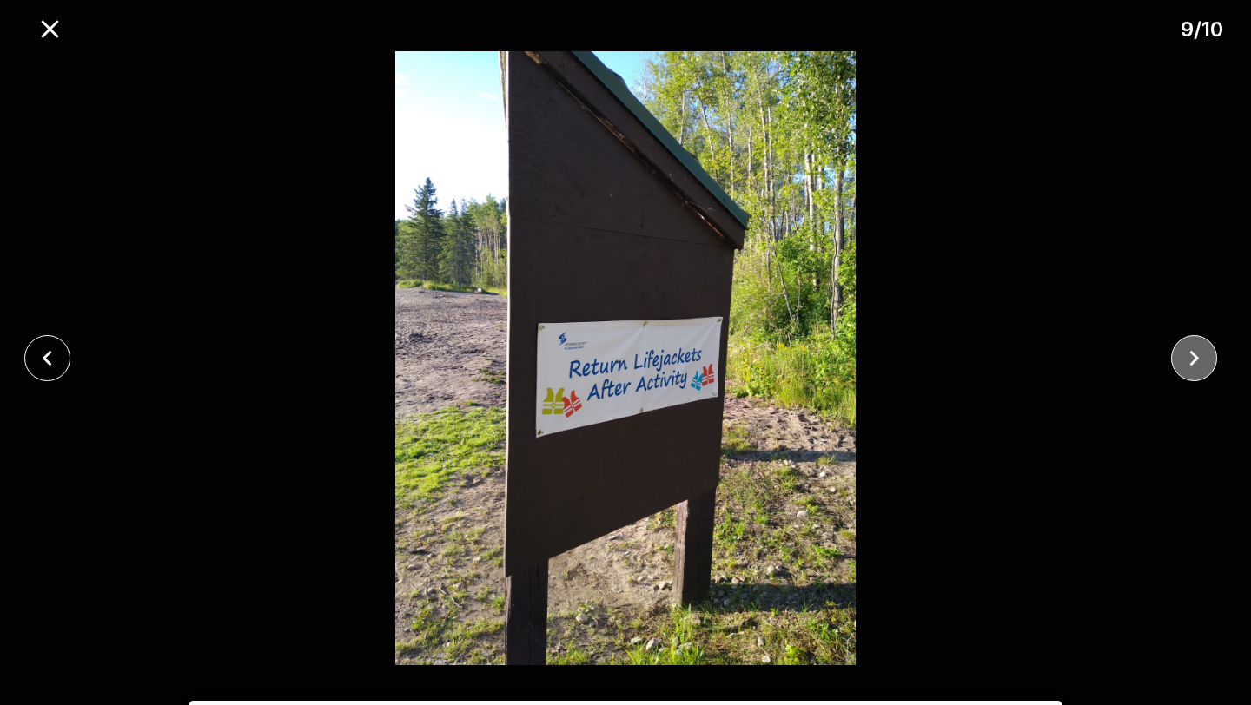
click at [1194, 362] on icon "close" at bounding box center [1194, 358] width 30 height 30
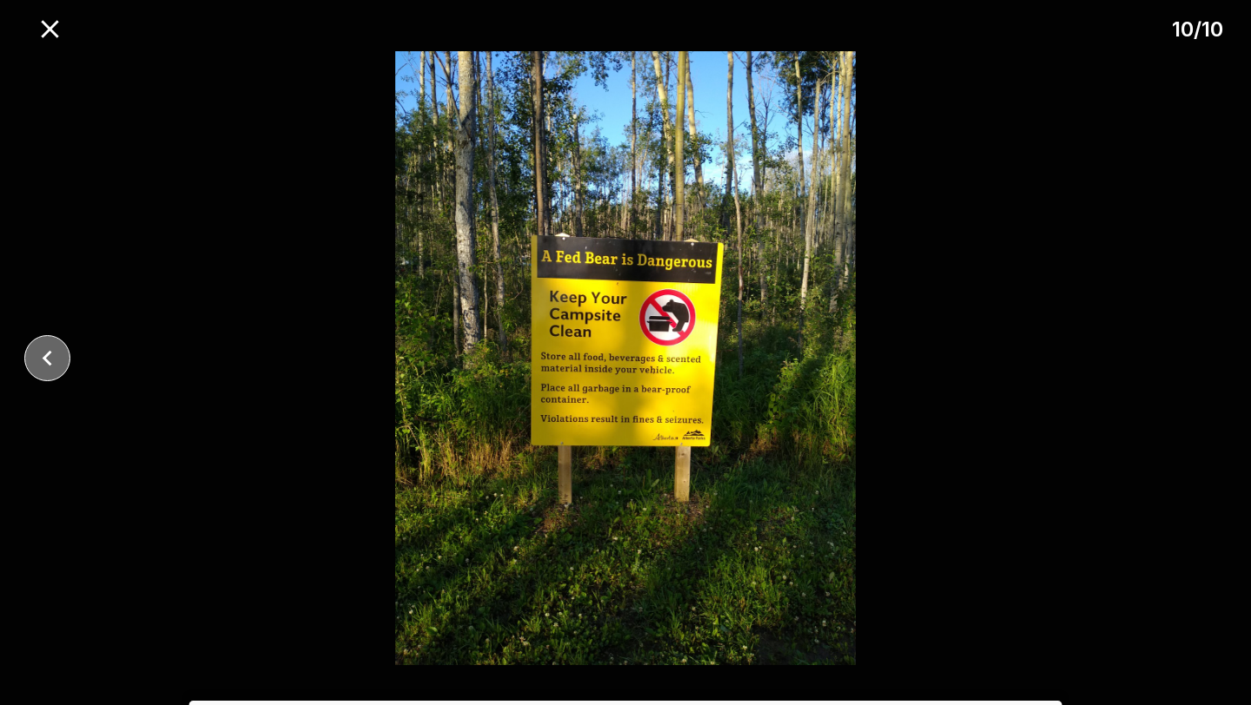
click at [48, 366] on icon "close" at bounding box center [47, 358] width 30 height 30
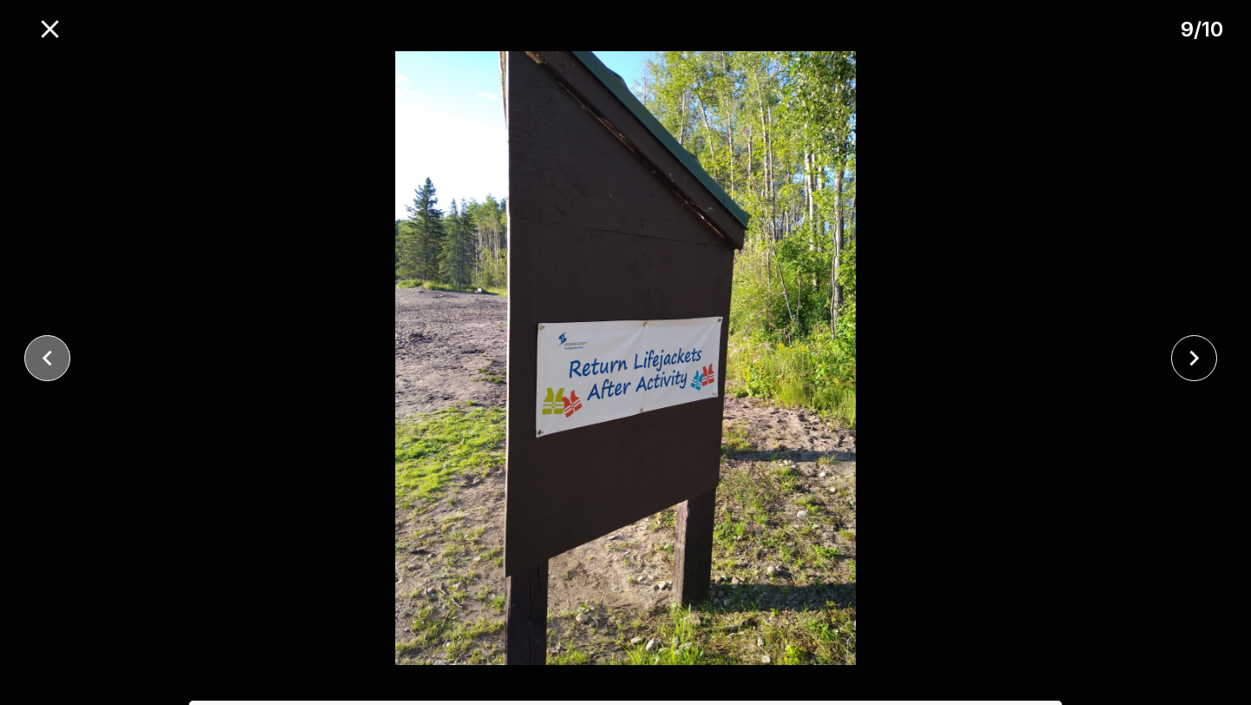
click at [48, 365] on icon "close" at bounding box center [47, 358] width 30 height 30
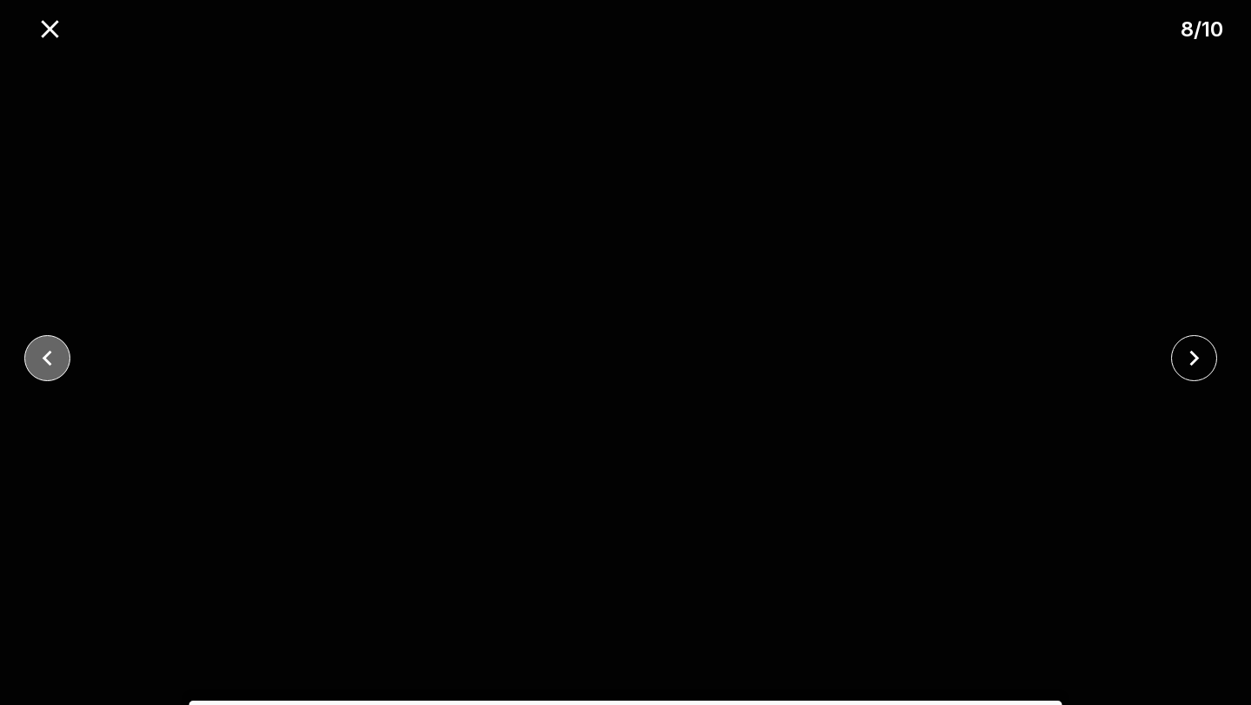
click at [49, 367] on icon "close" at bounding box center [47, 358] width 30 height 30
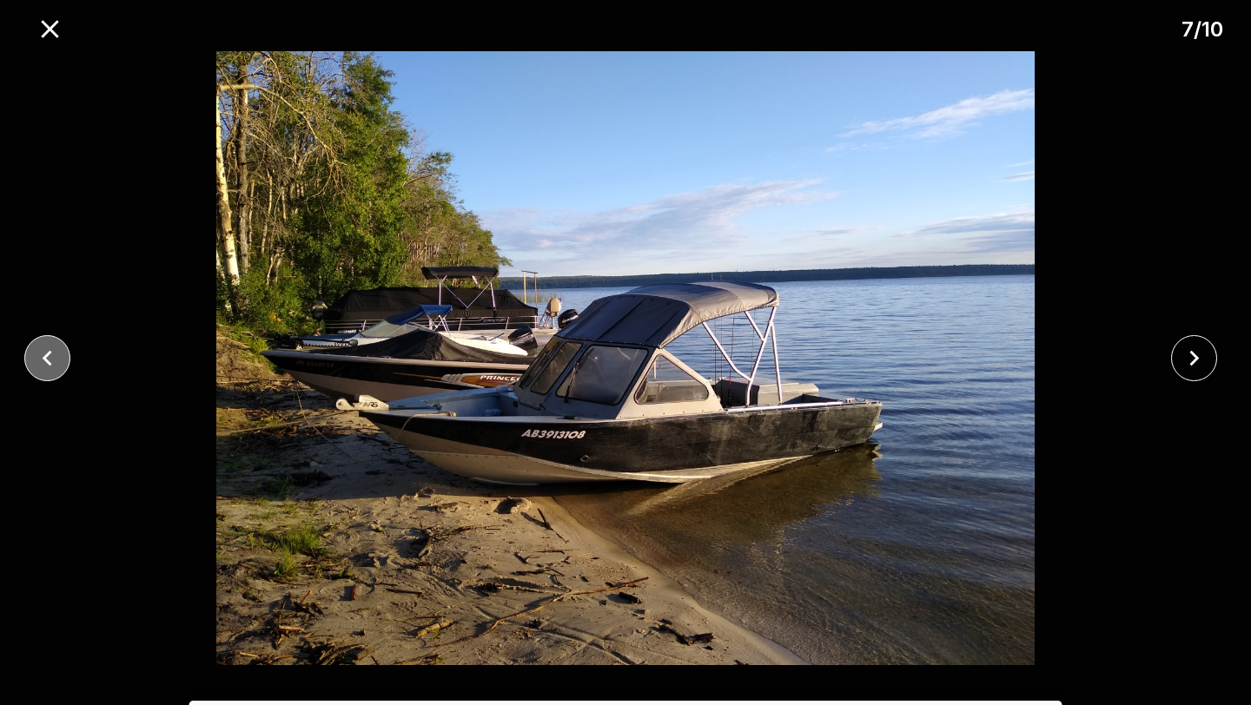
click at [49, 367] on icon "close" at bounding box center [47, 358] width 30 height 30
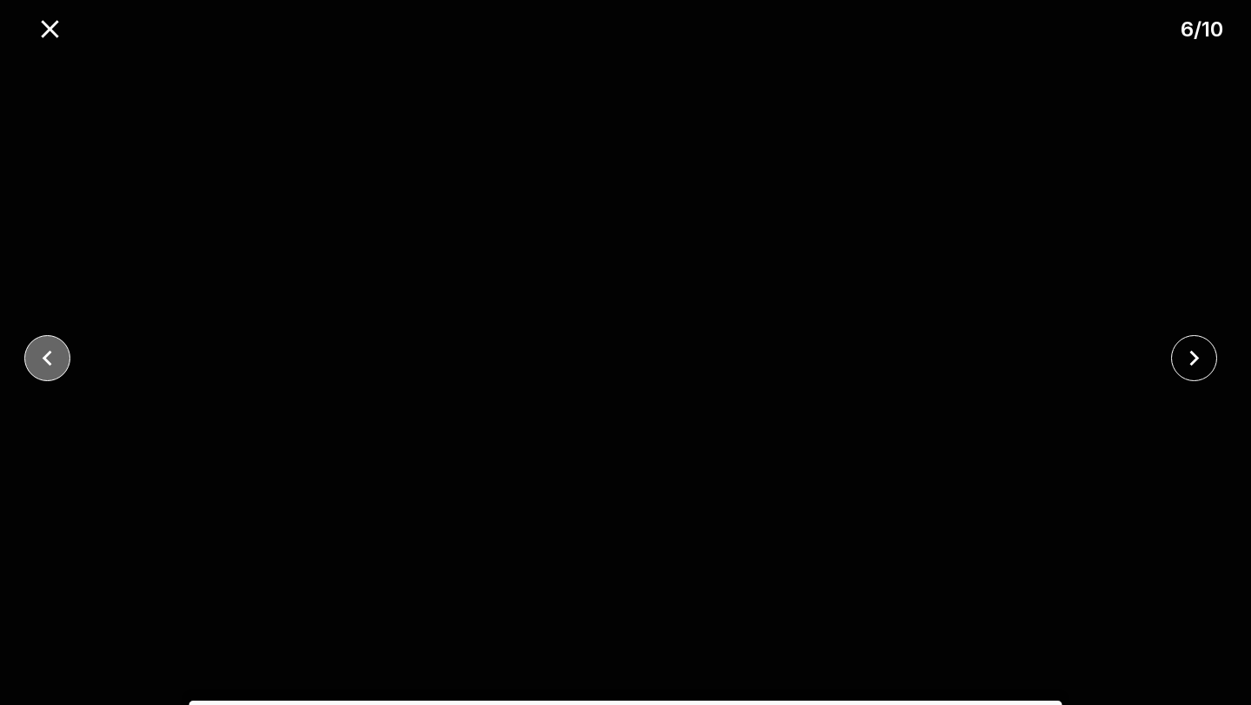
click at [50, 367] on icon "close" at bounding box center [47, 358] width 30 height 30
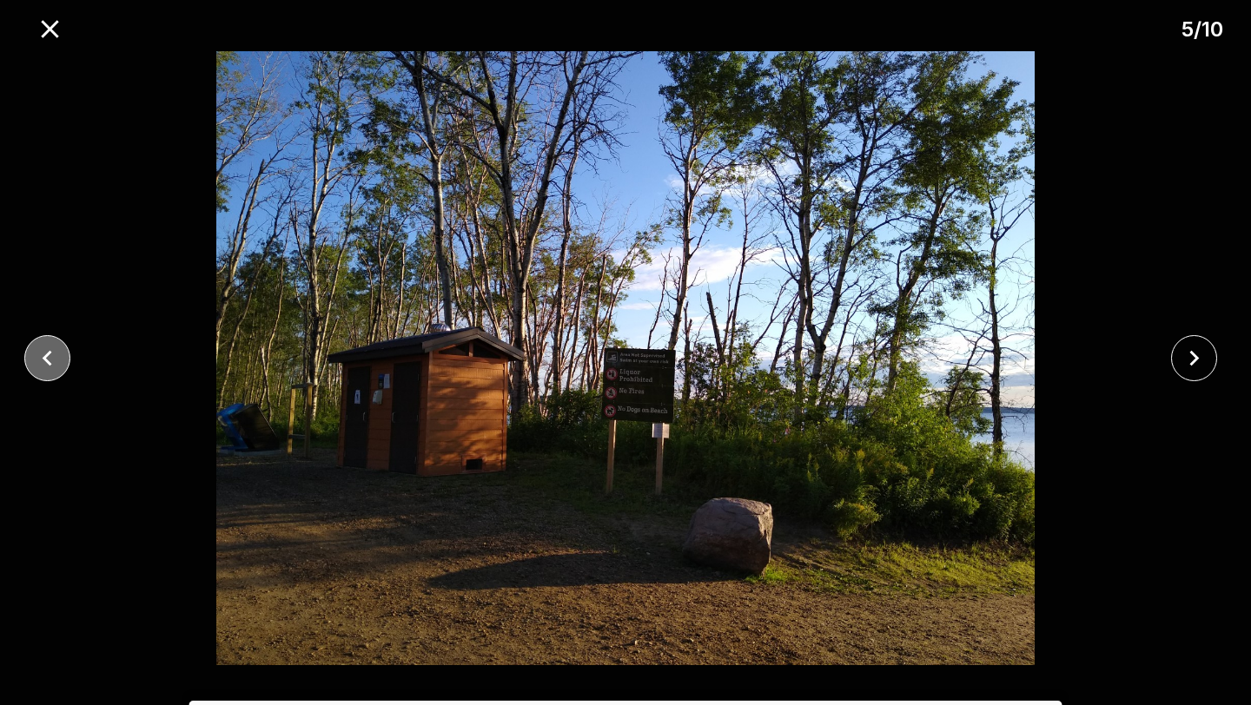
click at [50, 367] on icon "close" at bounding box center [47, 358] width 30 height 30
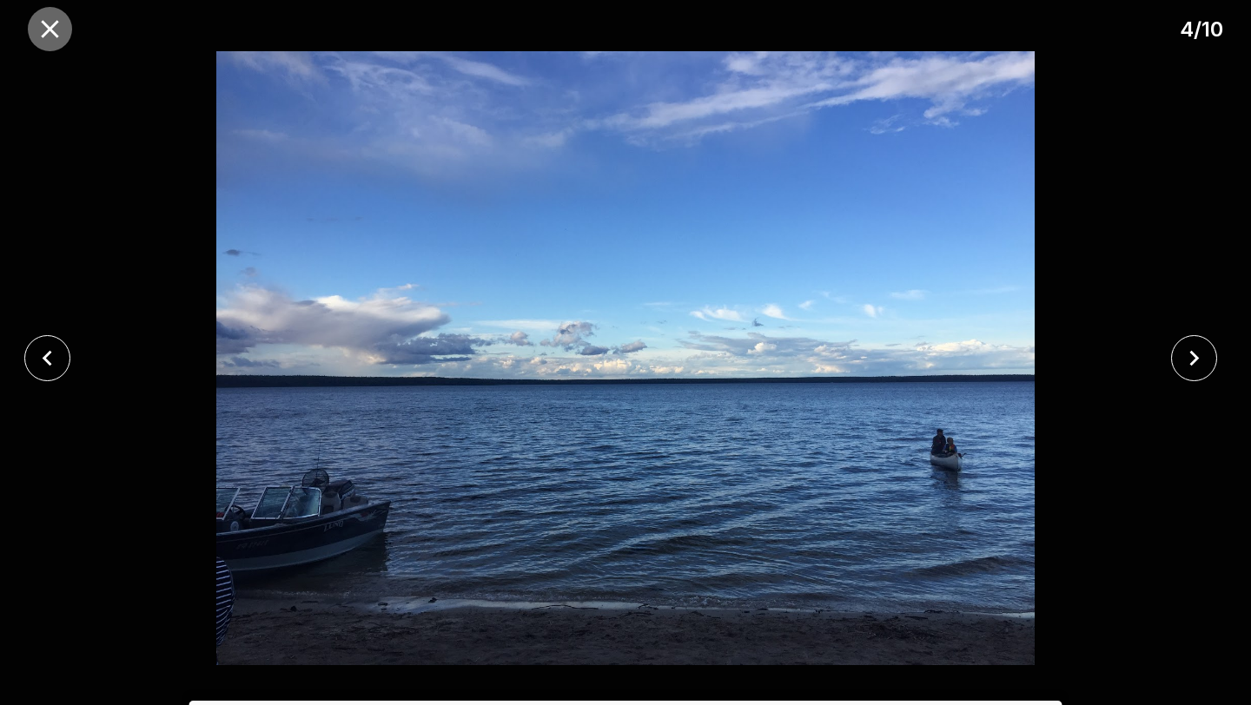
click at [47, 44] on button "close" at bounding box center [50, 29] width 44 height 44
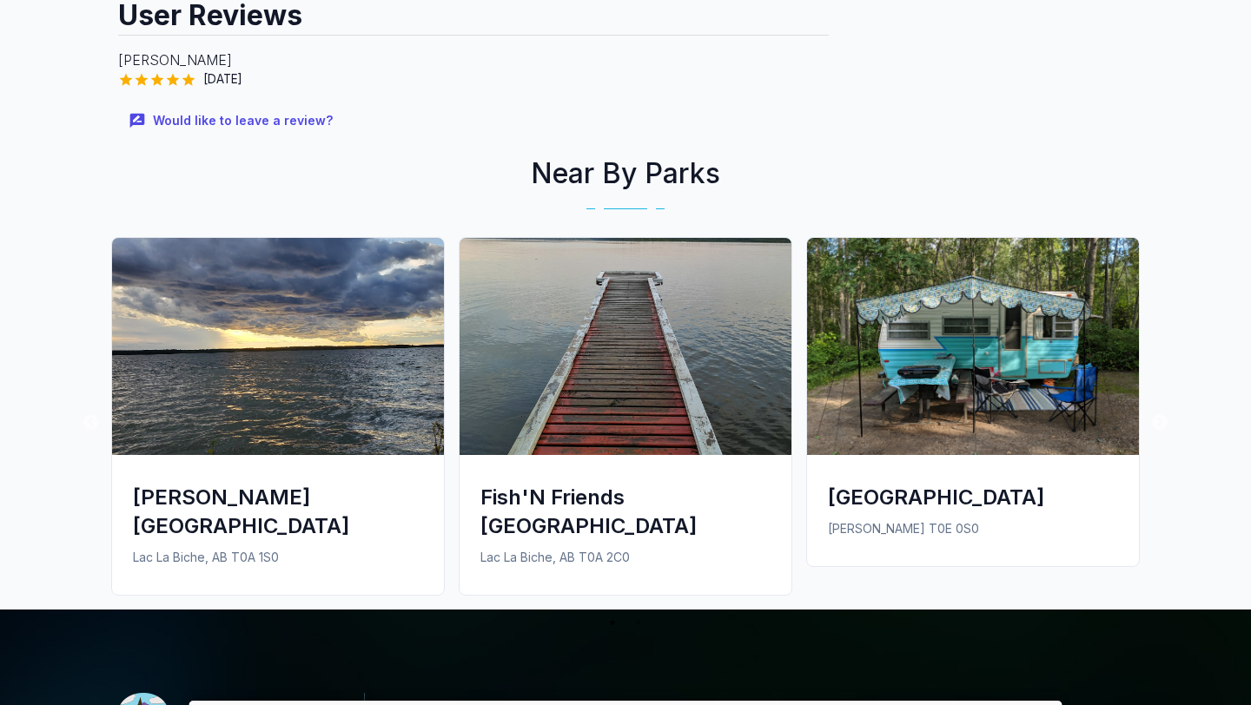
scroll to position [1415, 0]
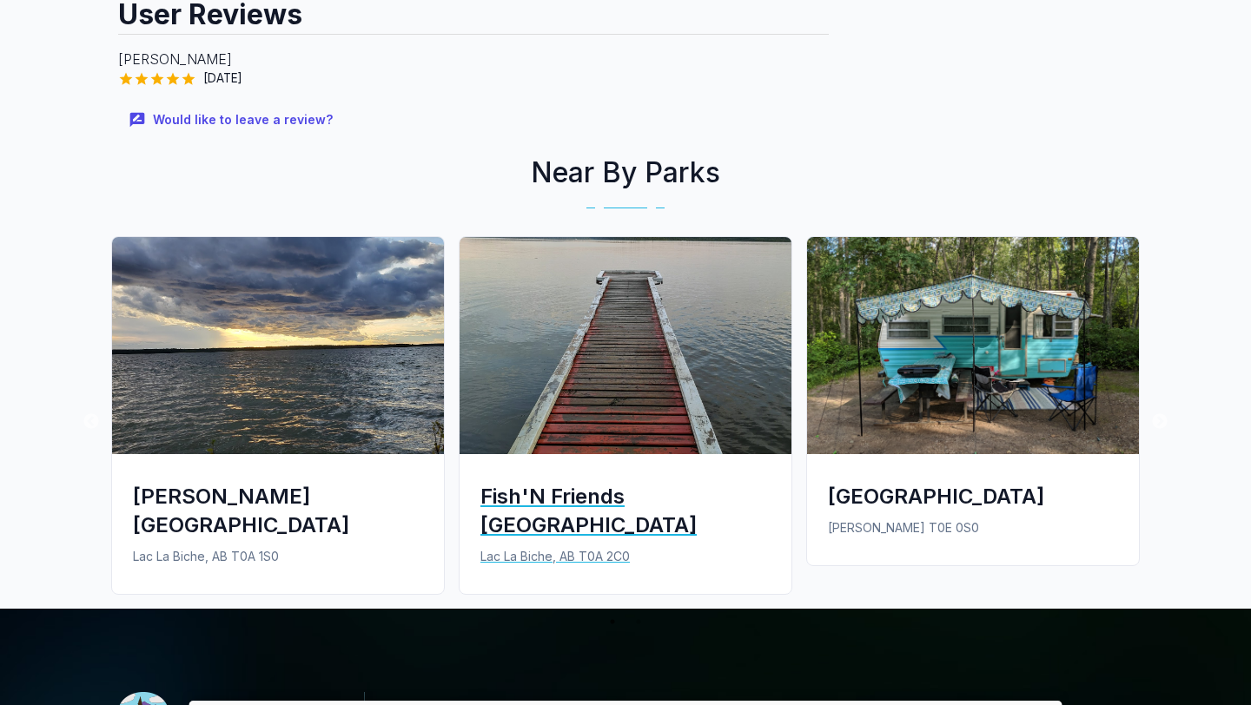
click at [566, 482] on div "Fish'N Friends [GEOGRAPHIC_DATA]" at bounding box center [625, 510] width 290 height 57
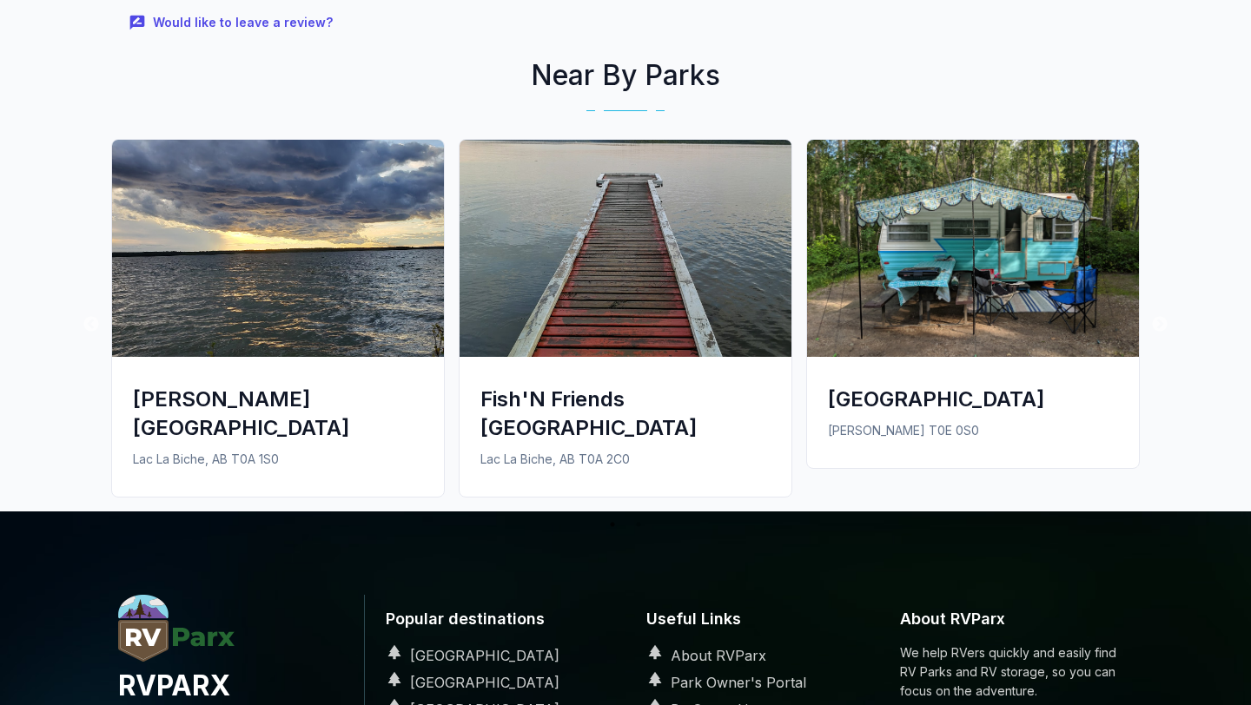
scroll to position [1511, 0]
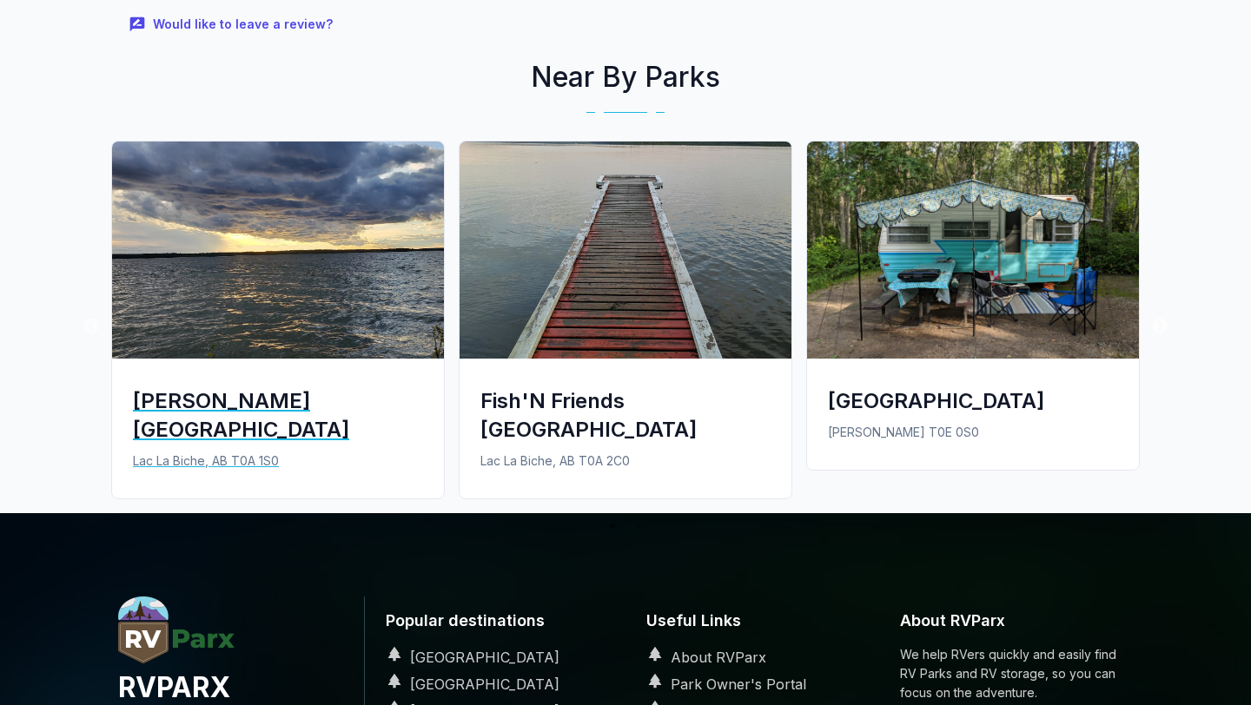
click at [275, 395] on div "Seibert Lake Campground Lac La Biche, AB T0A 1S0" at bounding box center [278, 428] width 332 height 139
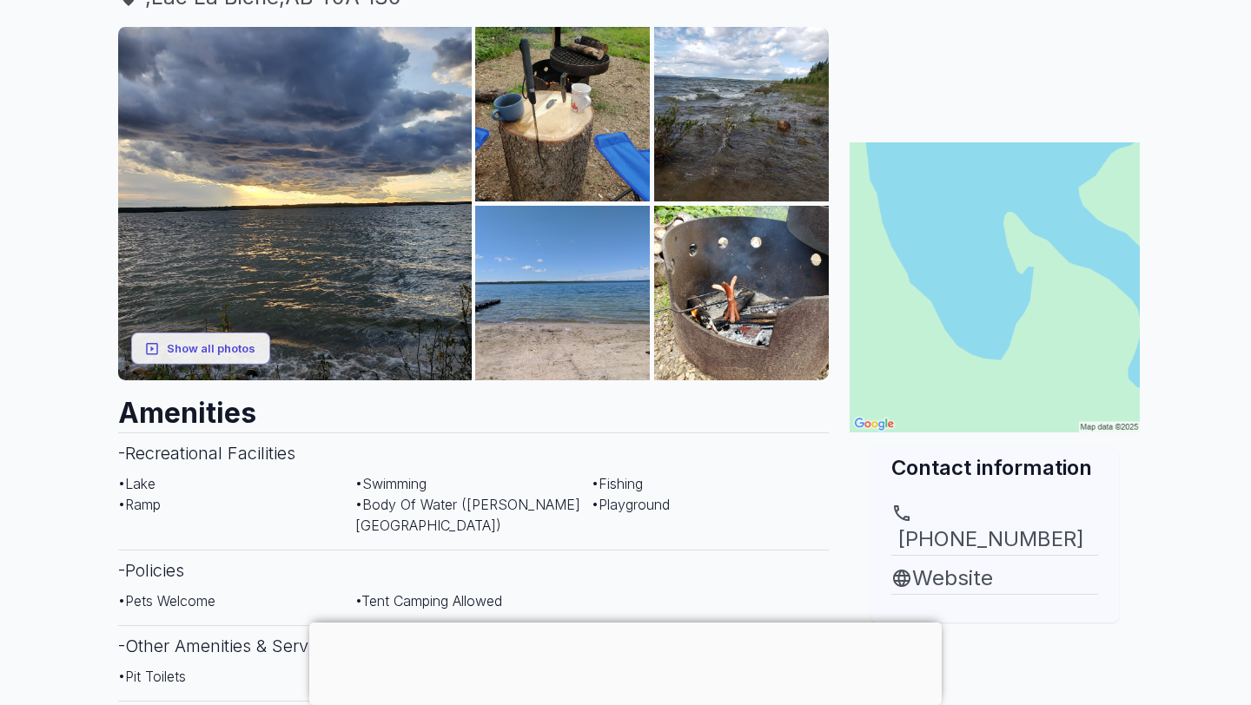
scroll to position [86, 0]
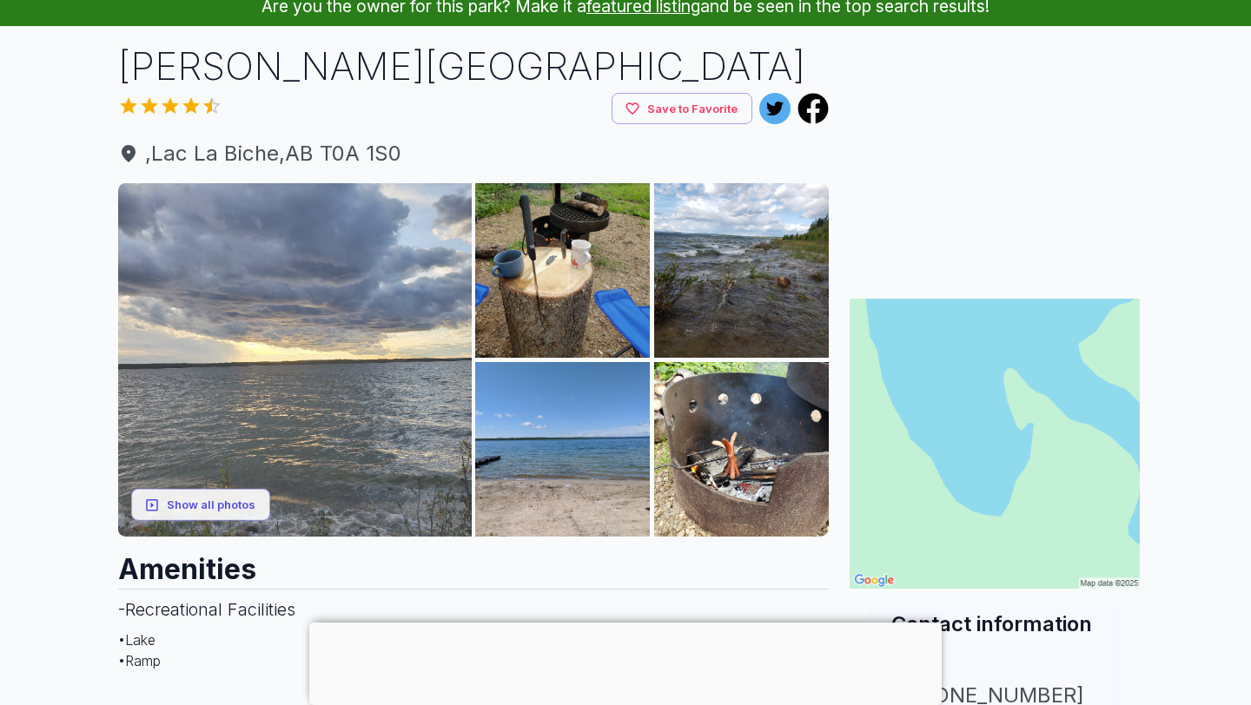
click at [371, 282] on img at bounding box center [295, 360] width 354 height 354
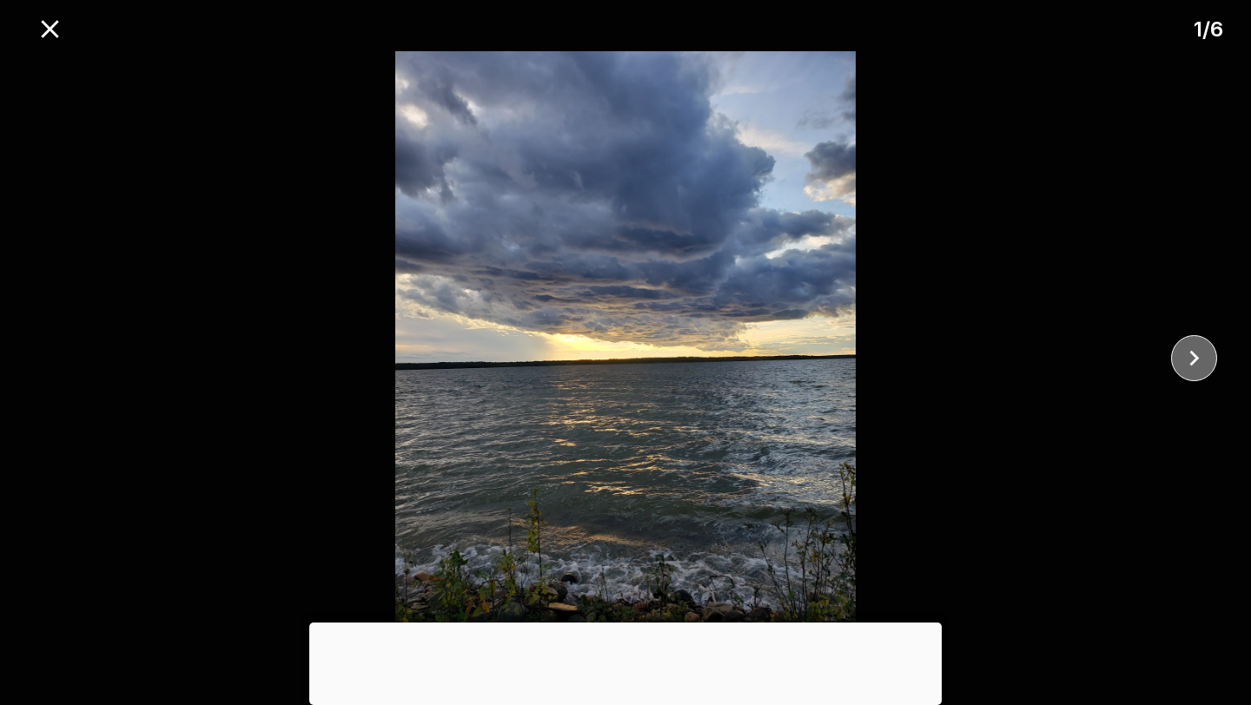
click at [1199, 360] on icon "close" at bounding box center [1194, 358] width 30 height 30
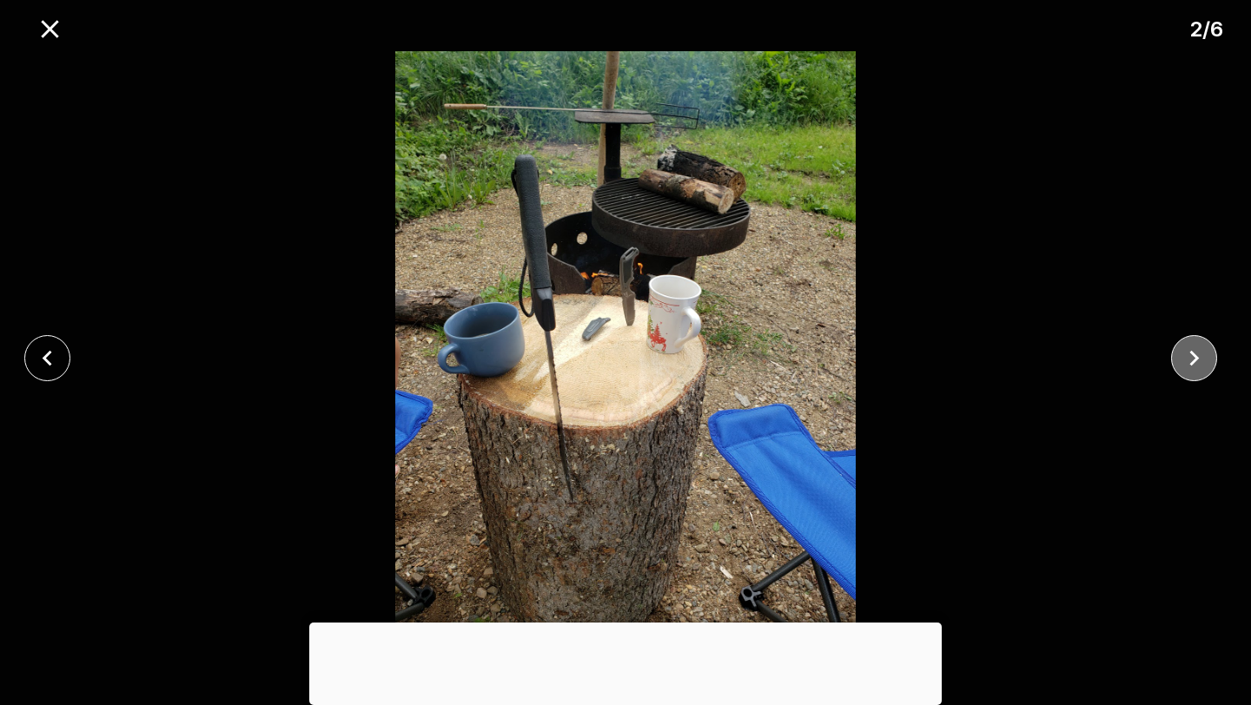
click at [1199, 360] on icon "close" at bounding box center [1194, 358] width 30 height 30
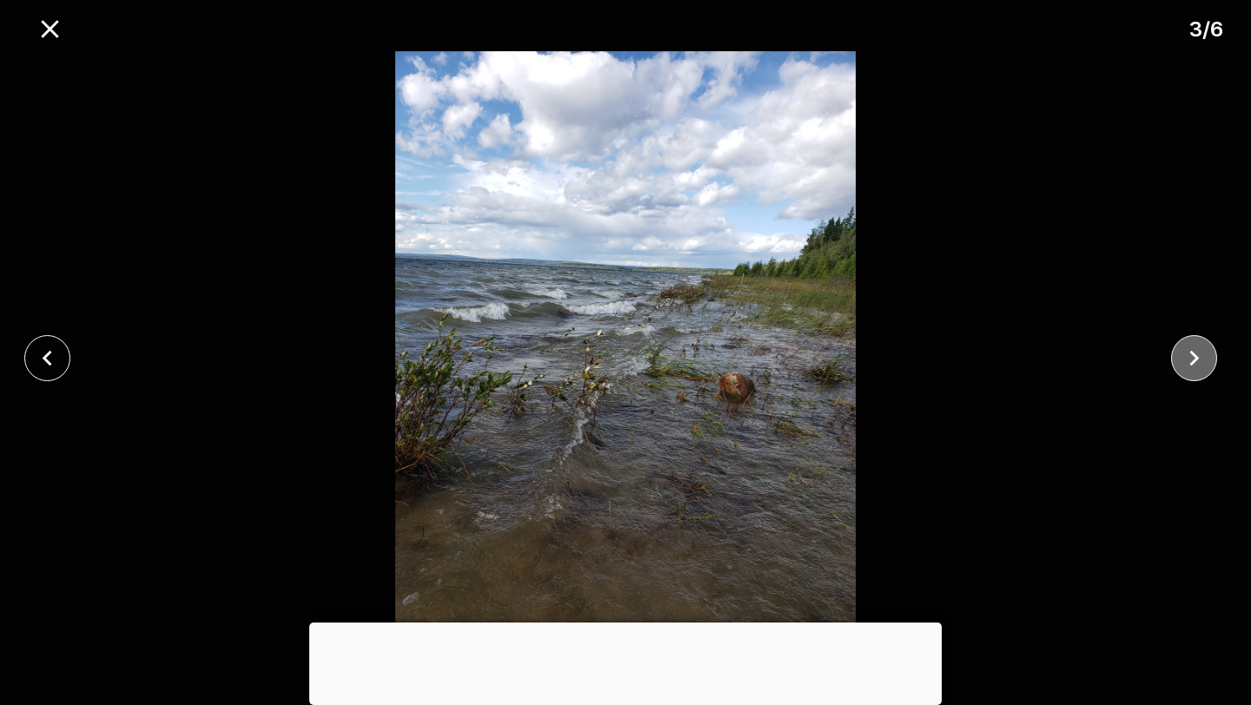
click at [1198, 361] on icon "close" at bounding box center [1194, 358] width 30 height 30
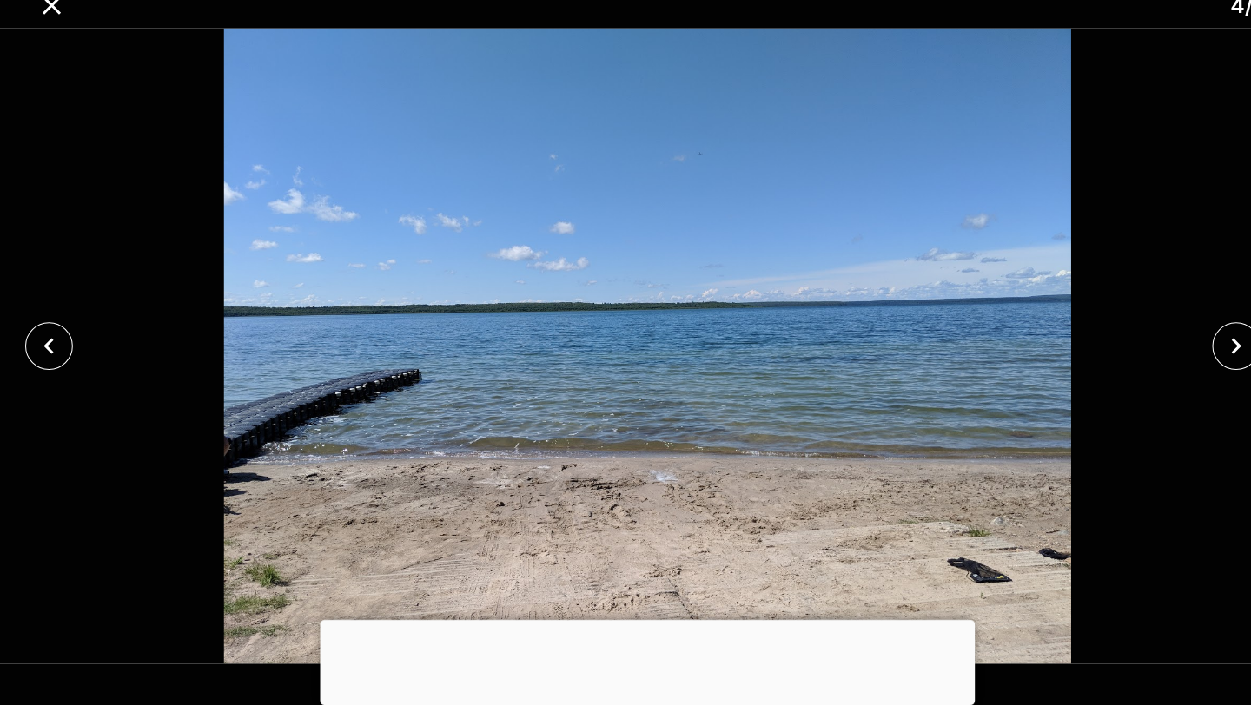
scroll to position [83, 0]
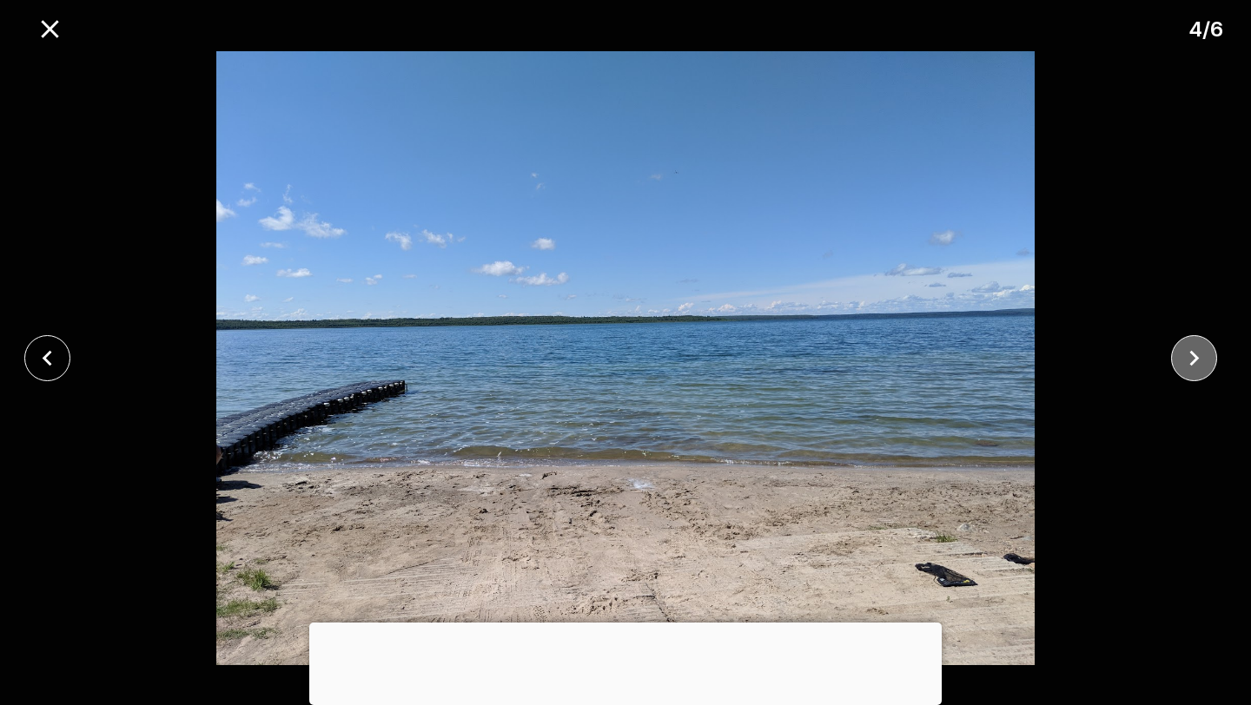
click at [1180, 364] on icon "close" at bounding box center [1194, 358] width 30 height 30
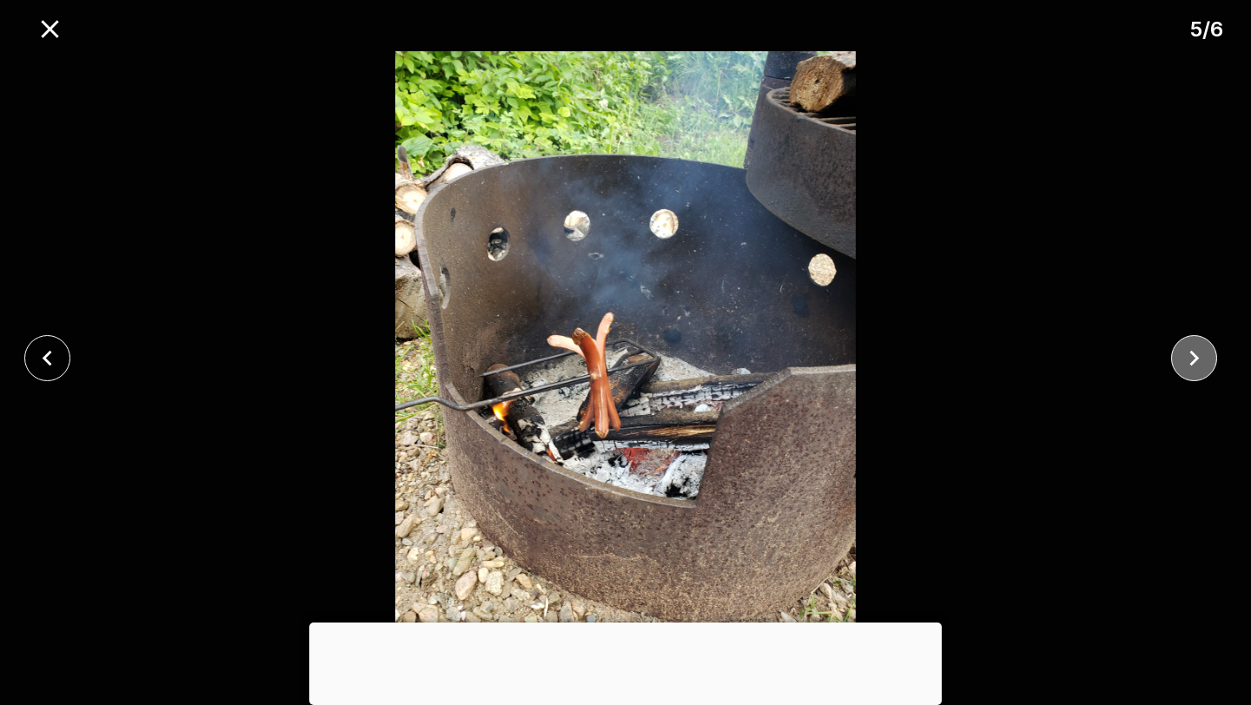
click at [1180, 364] on icon "close" at bounding box center [1194, 358] width 30 height 30
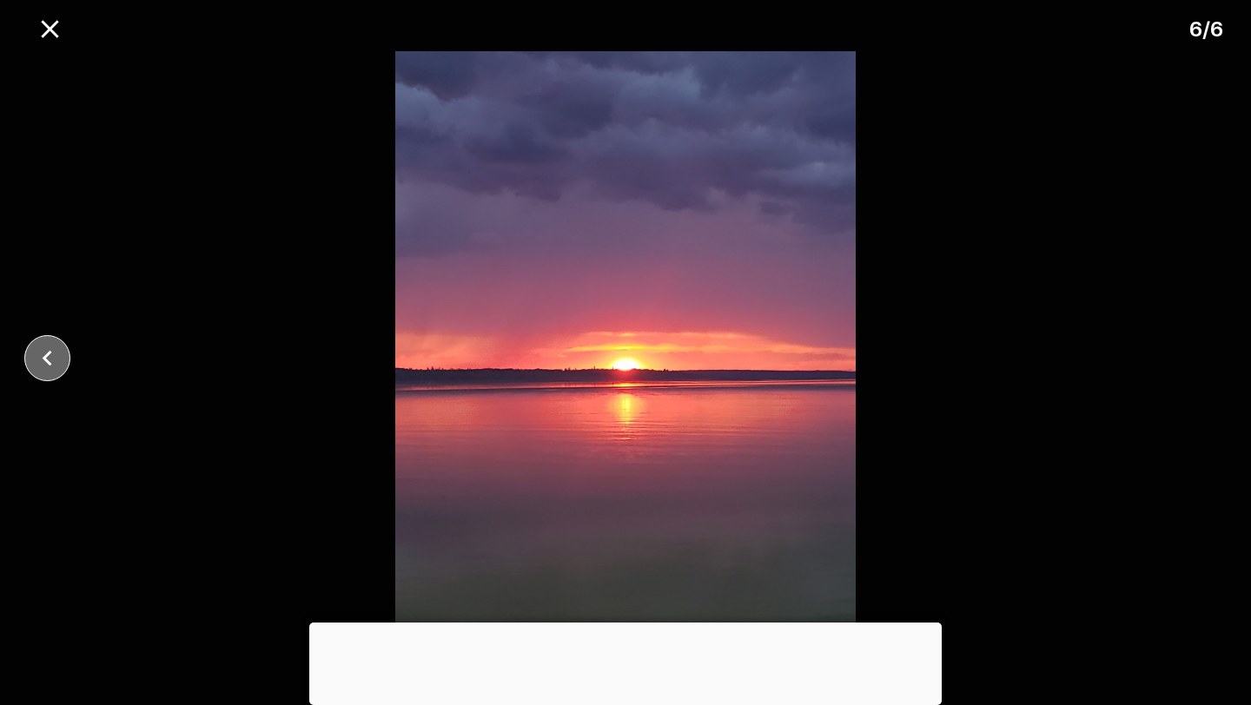
click at [43, 374] on button "close" at bounding box center [47, 358] width 46 height 46
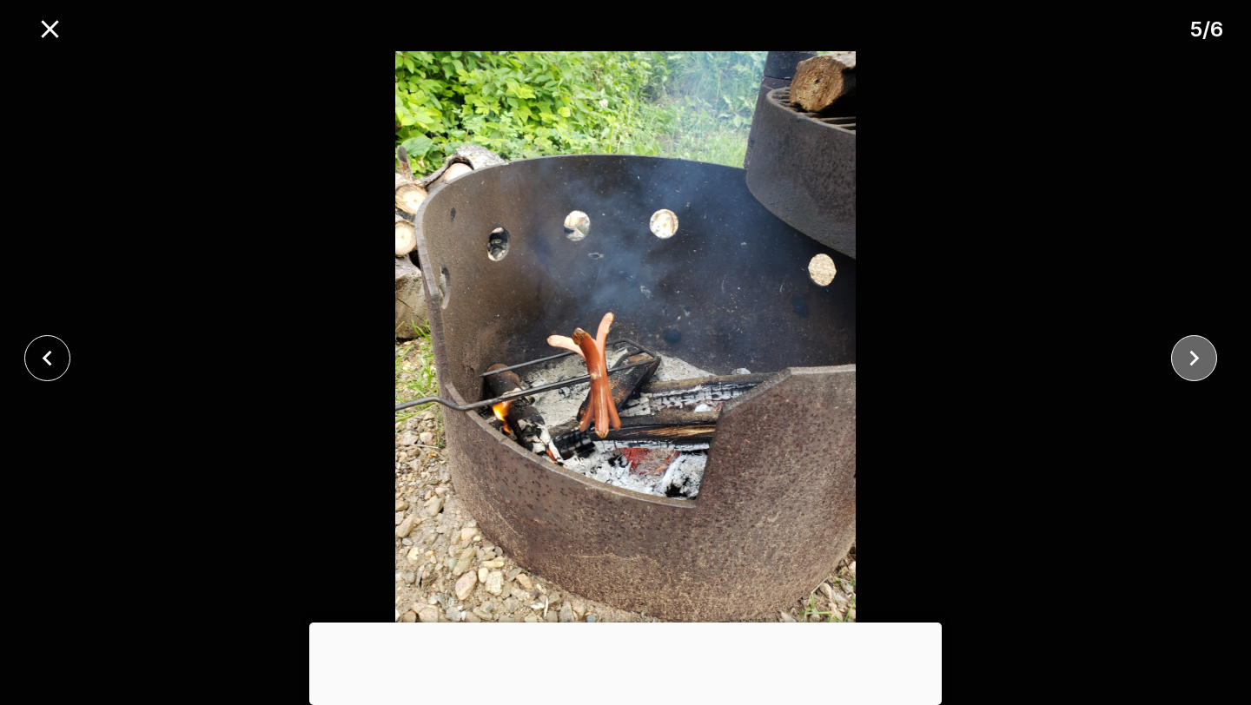
click at [1215, 361] on button "close" at bounding box center [1194, 358] width 46 height 46
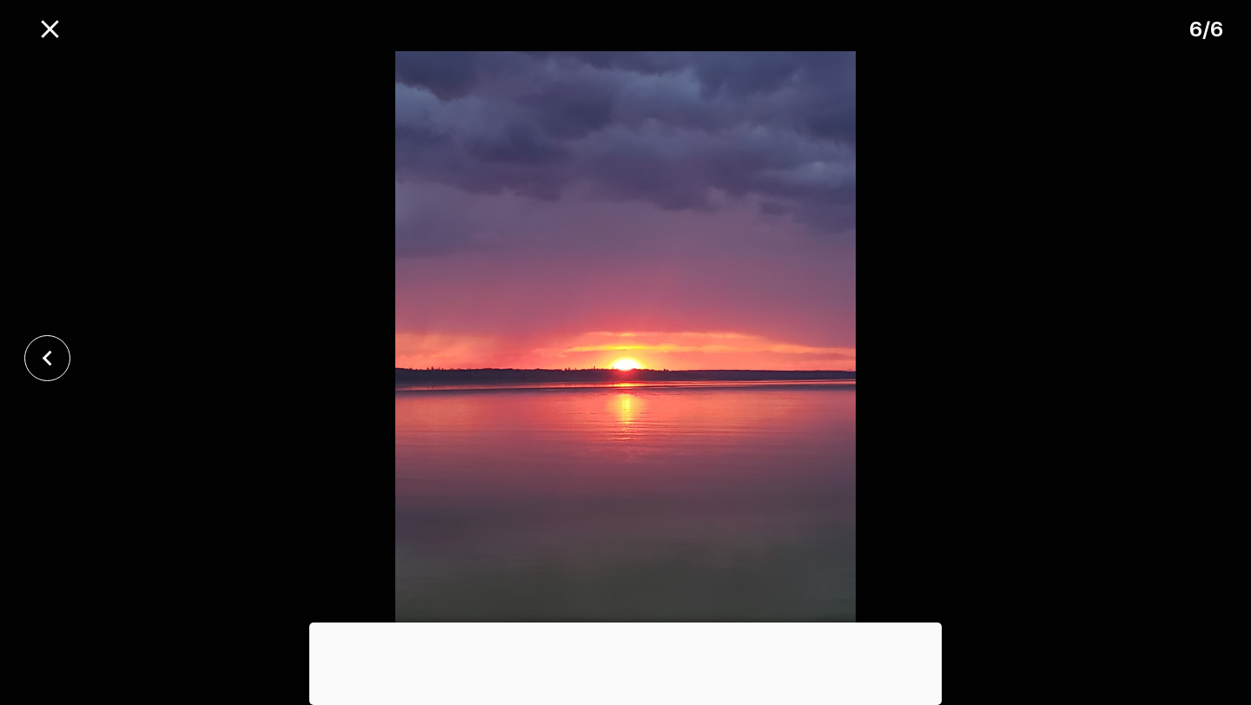
click at [1206, 360] on div at bounding box center [625, 358] width 1251 height 614
click at [48, 37] on icon "close" at bounding box center [50, 29] width 30 height 30
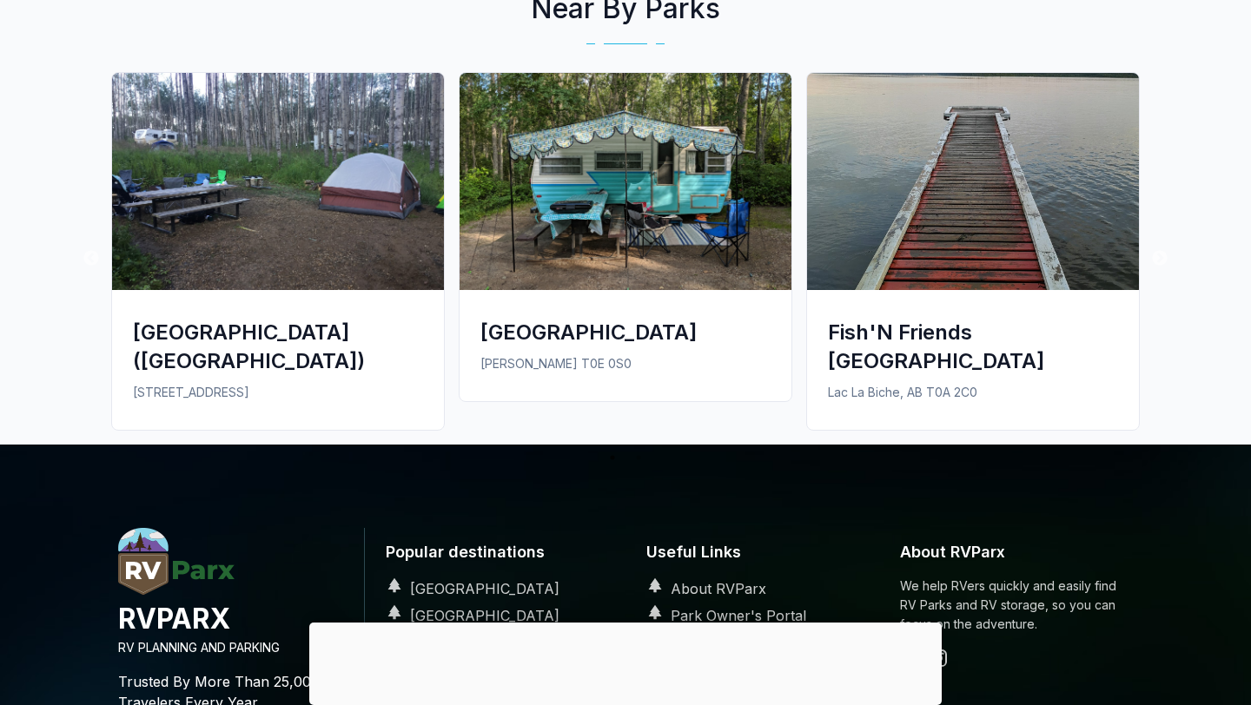
scroll to position [1862, 0]
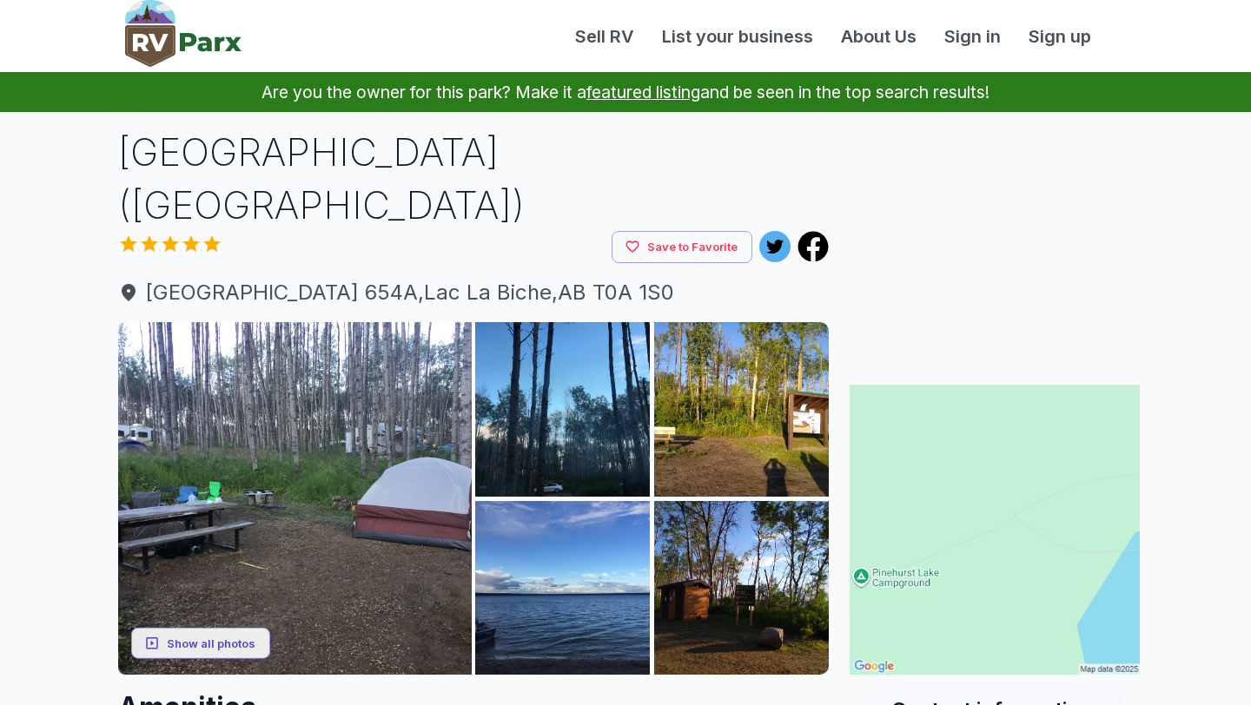
scroll to position [1511, 0]
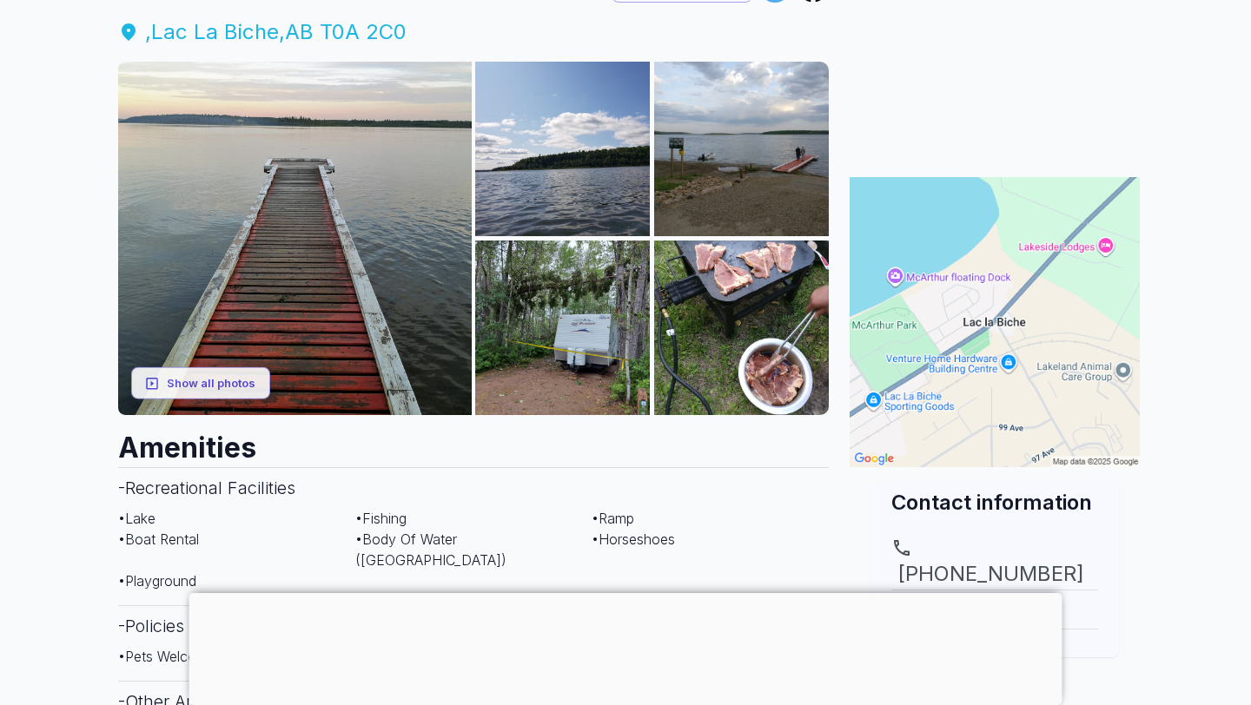
scroll to position [255, 0]
